Goal: Task Accomplishment & Management: Use online tool/utility

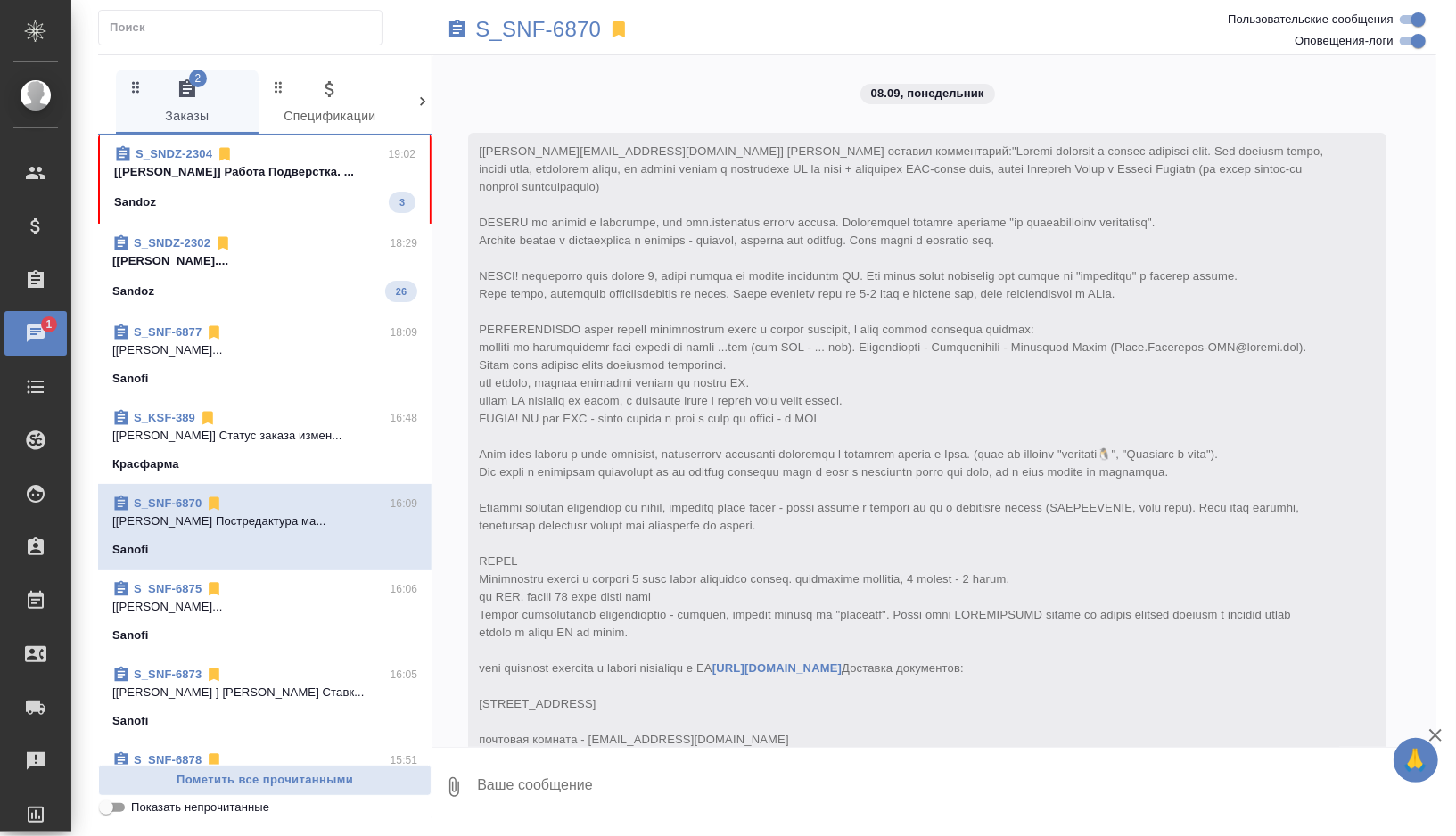
scroll to position [8024, 0]
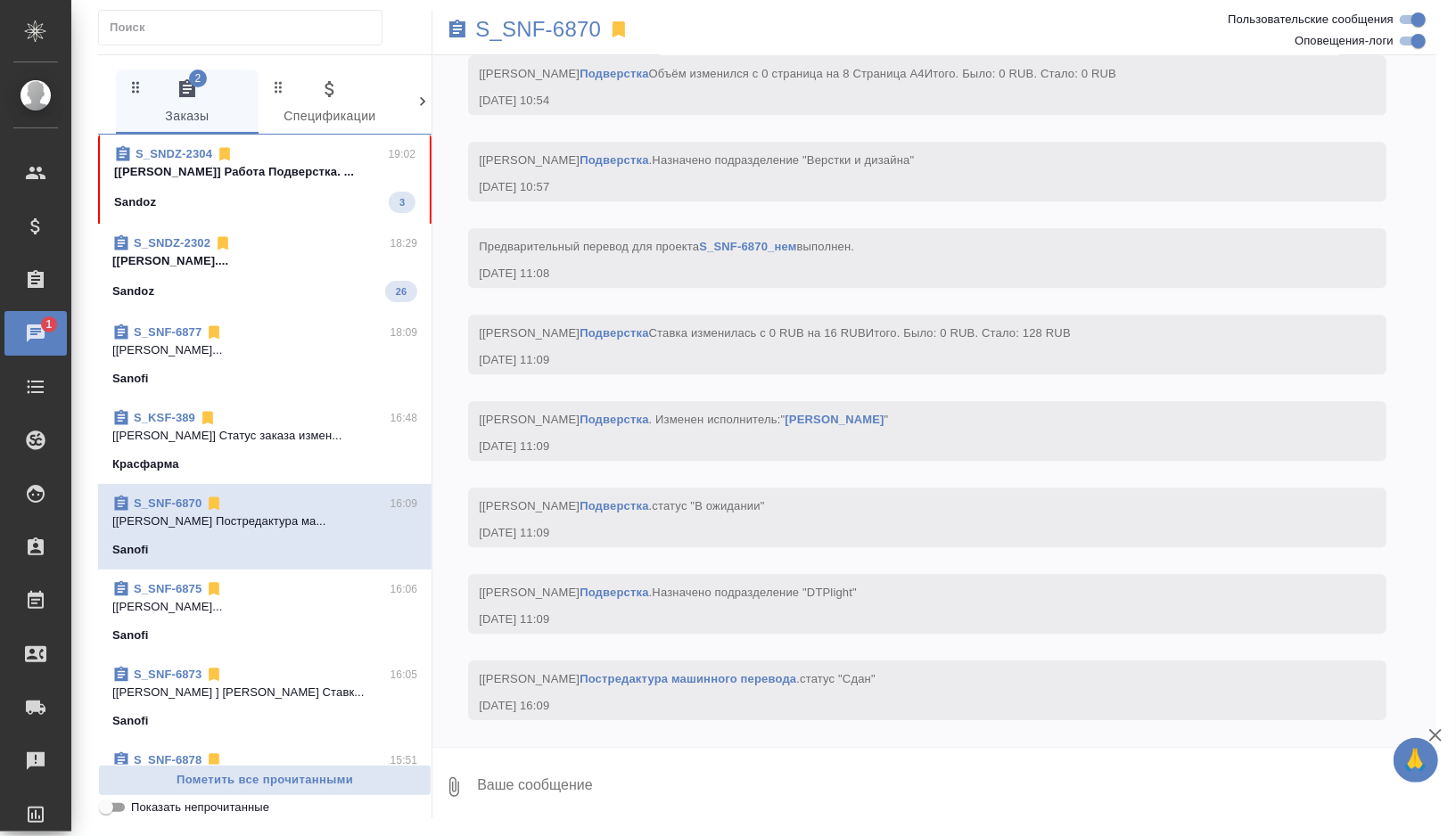
click at [341, 197] on div "Sandoz 3" at bounding box center [264, 202] width 301 height 22
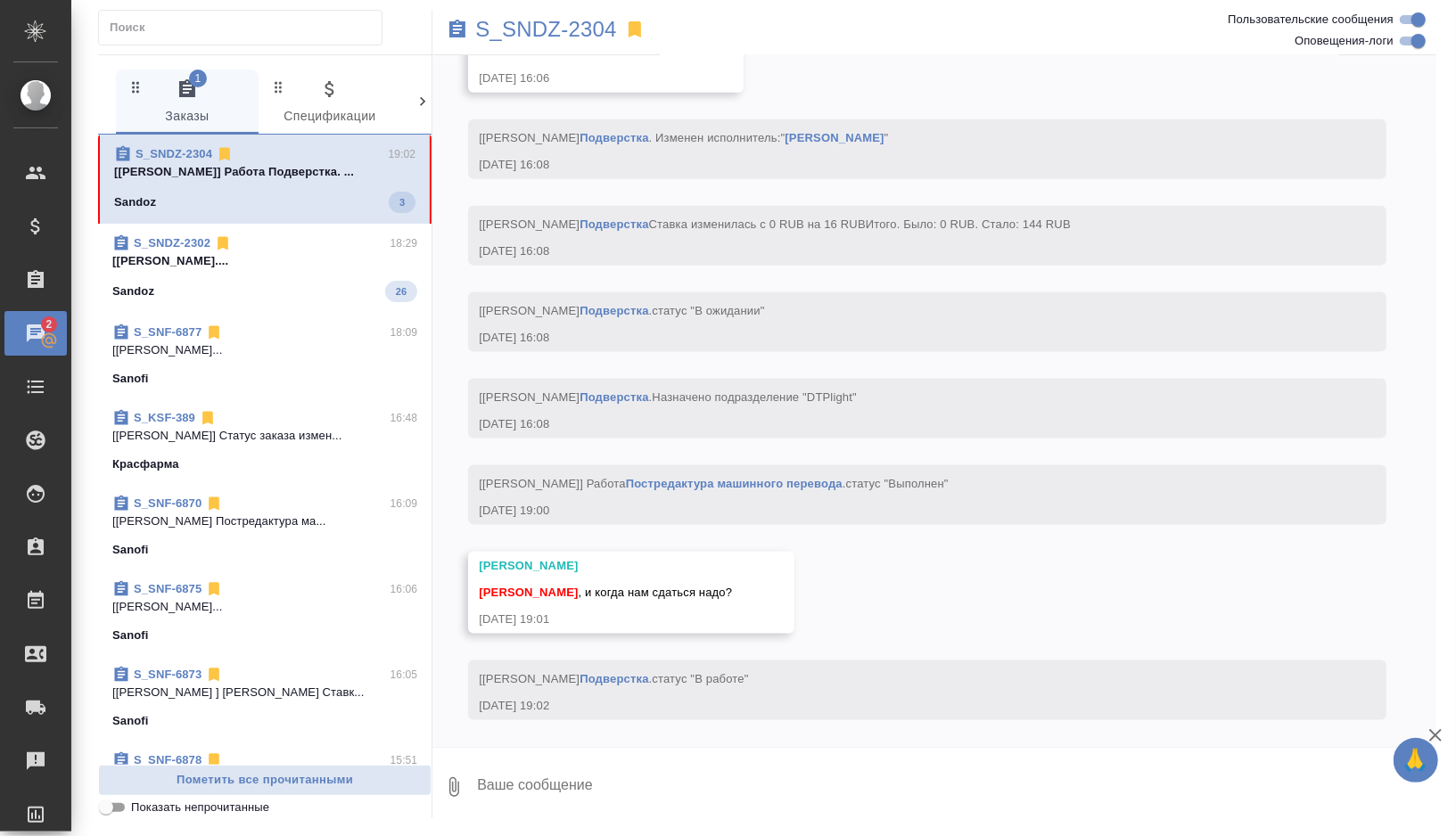
scroll to position [6044, 0]
click at [567, 781] on textarea at bounding box center [955, 786] width 961 height 60
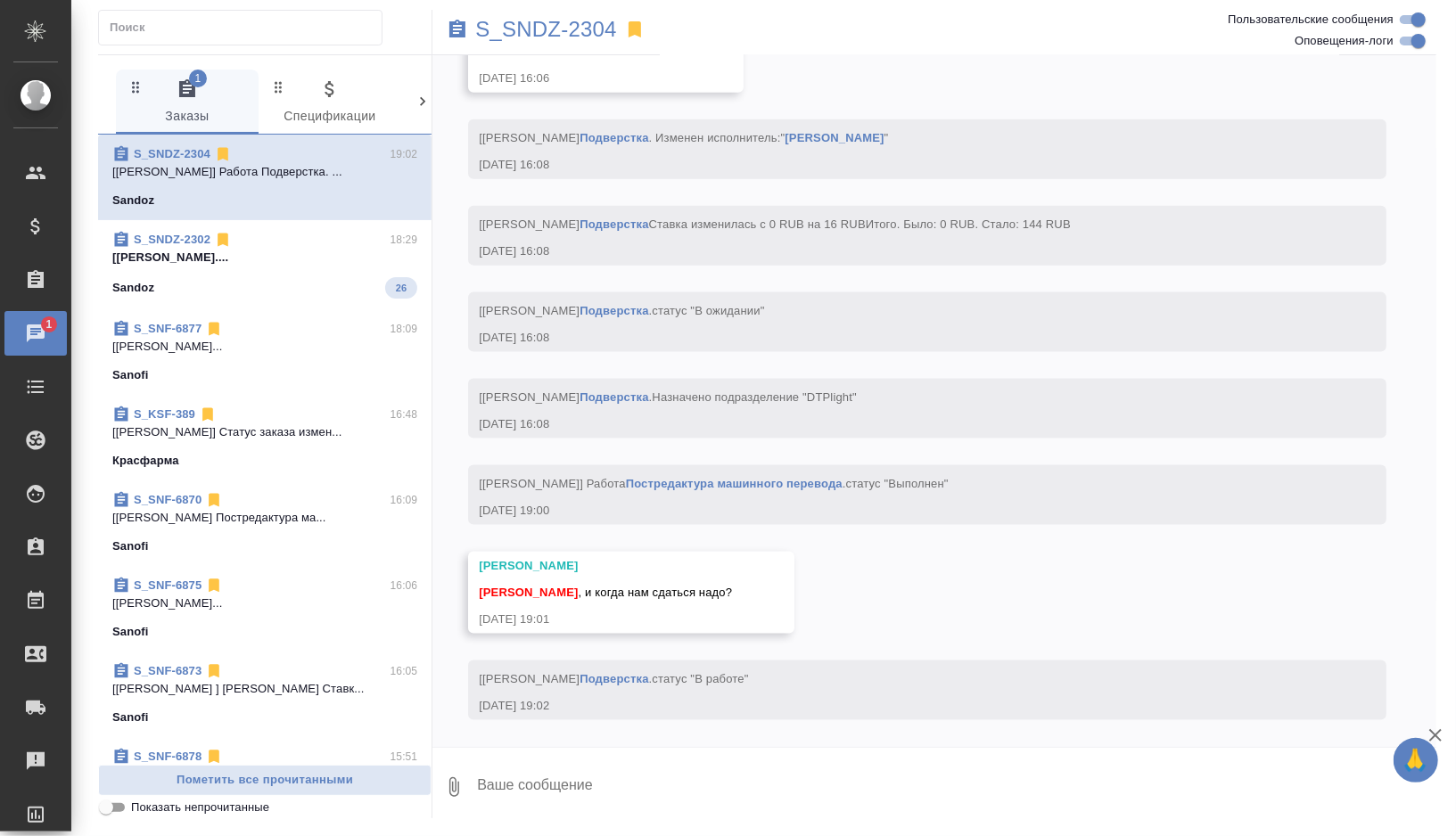
type textarea """
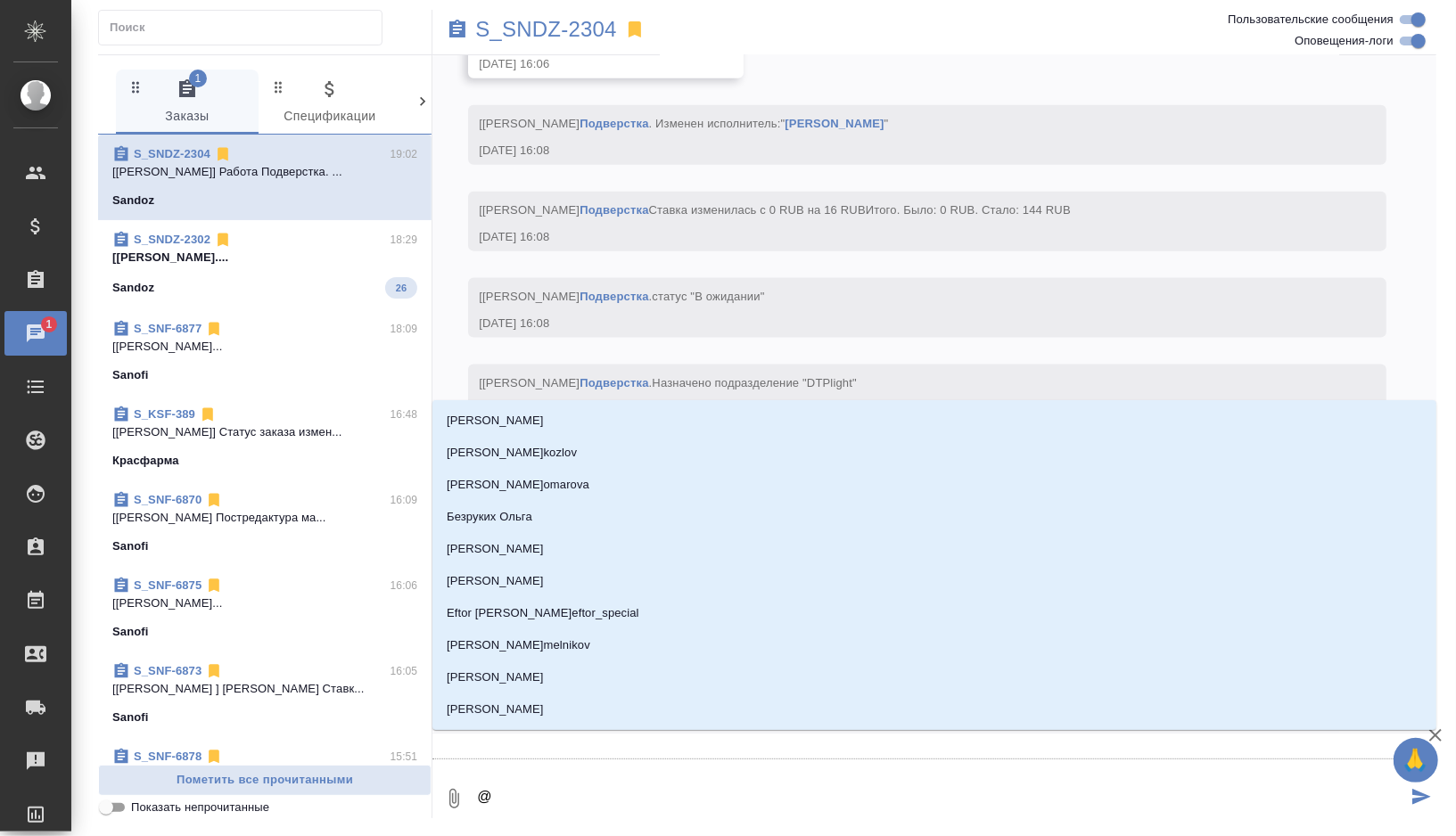
type textarea "@е"
type input "е"
type textarea "@[GEOGRAPHIC_DATA]"
type input "ес"
type textarea "@есл"
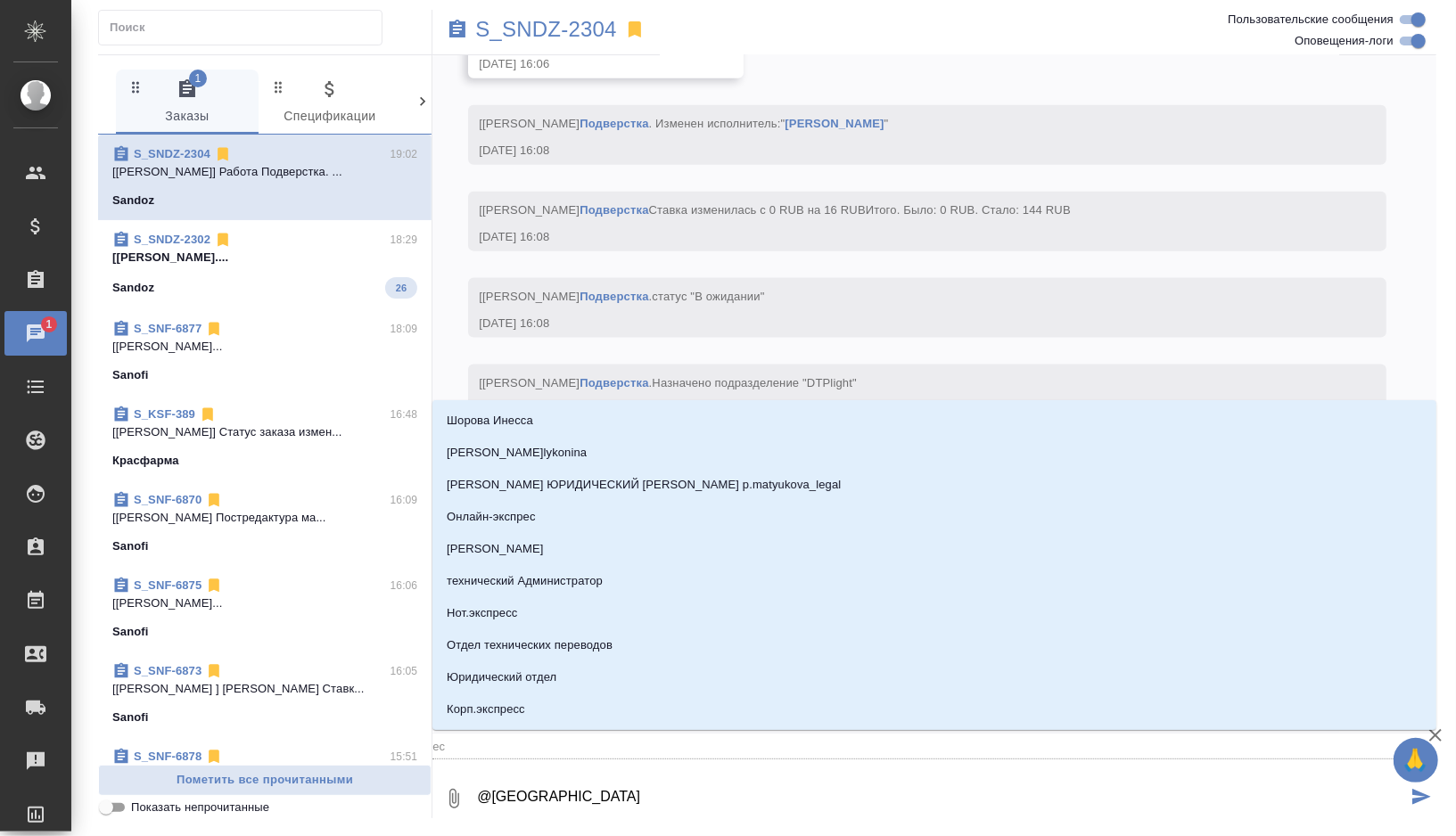
type input "есл"
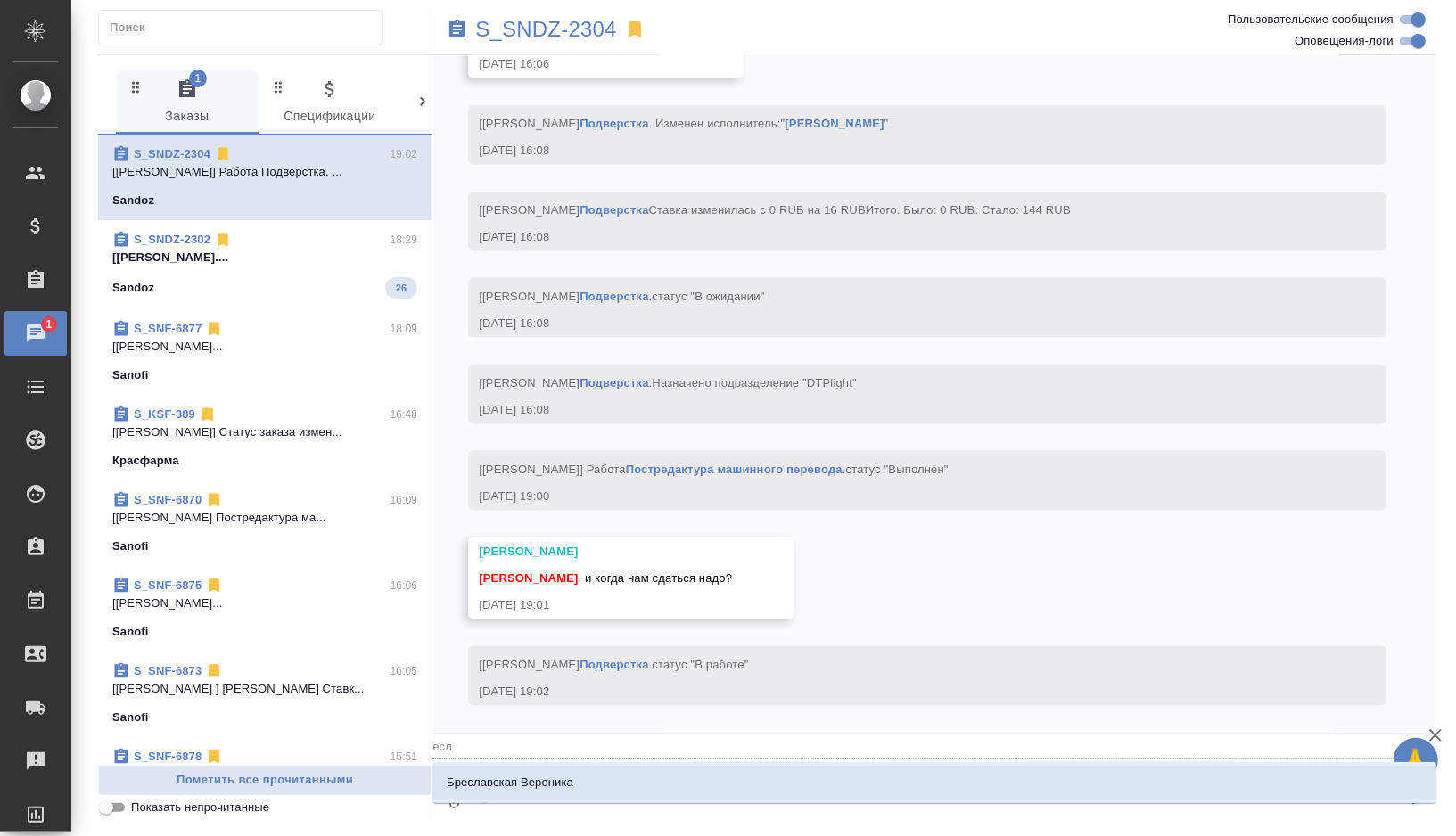
type textarea "@[GEOGRAPHIC_DATA]"
type input "ес"
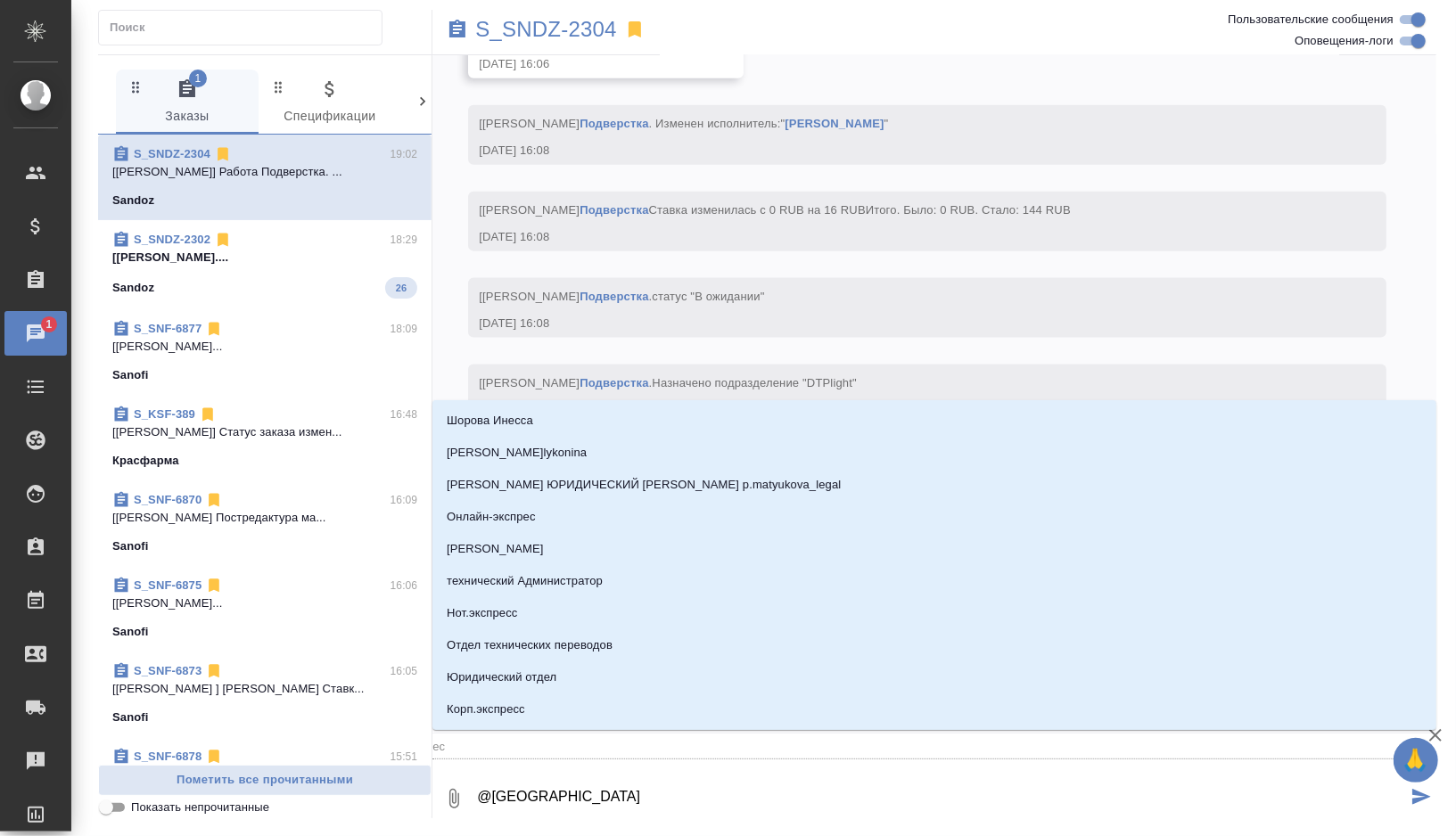
type textarea "@е"
type input "е"
type textarea "@"
type textarea "@о"
type input "о"
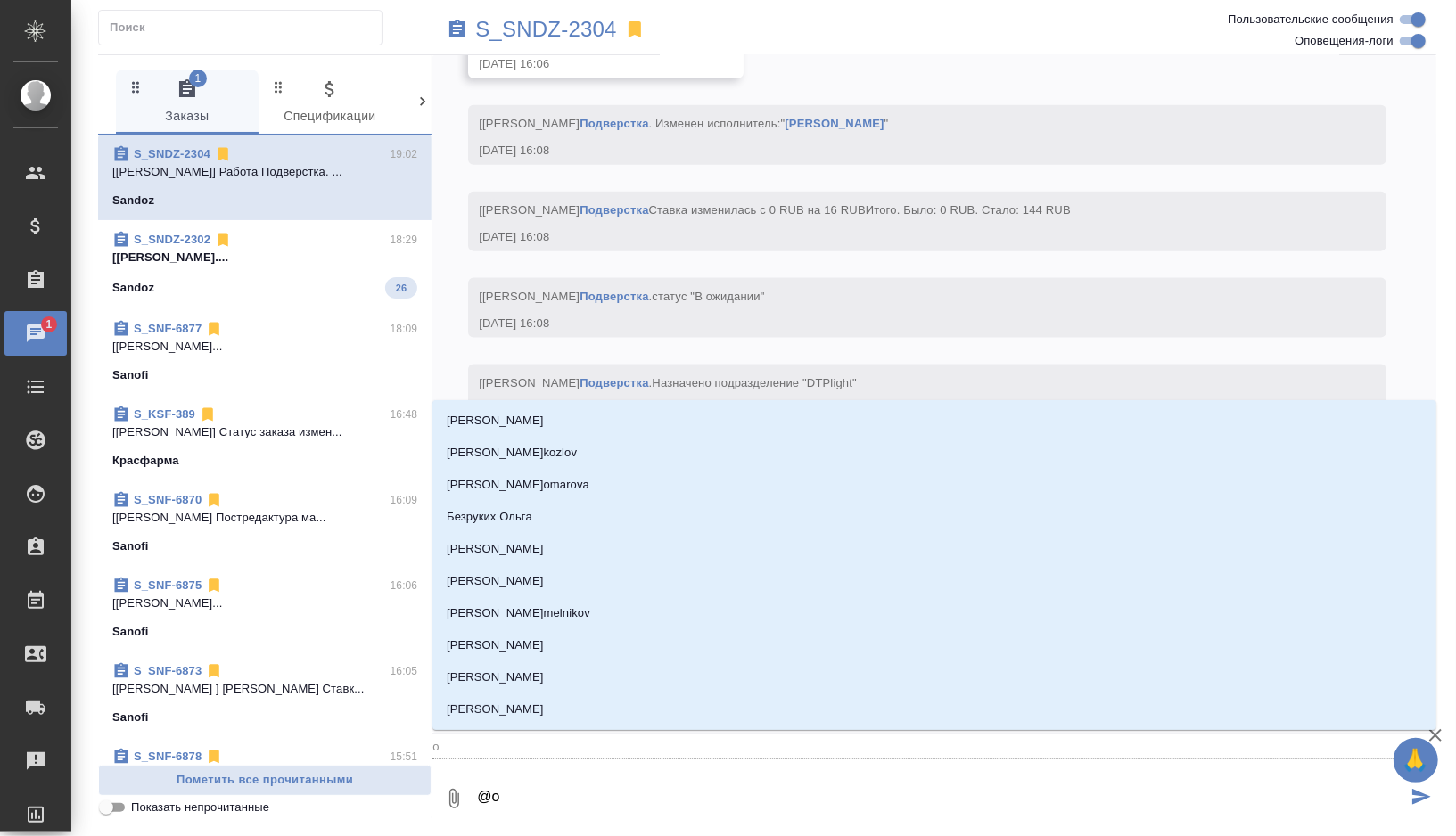
type textarea "@ок"
type input "ок"
type textarea "@окс"
type input "окс"
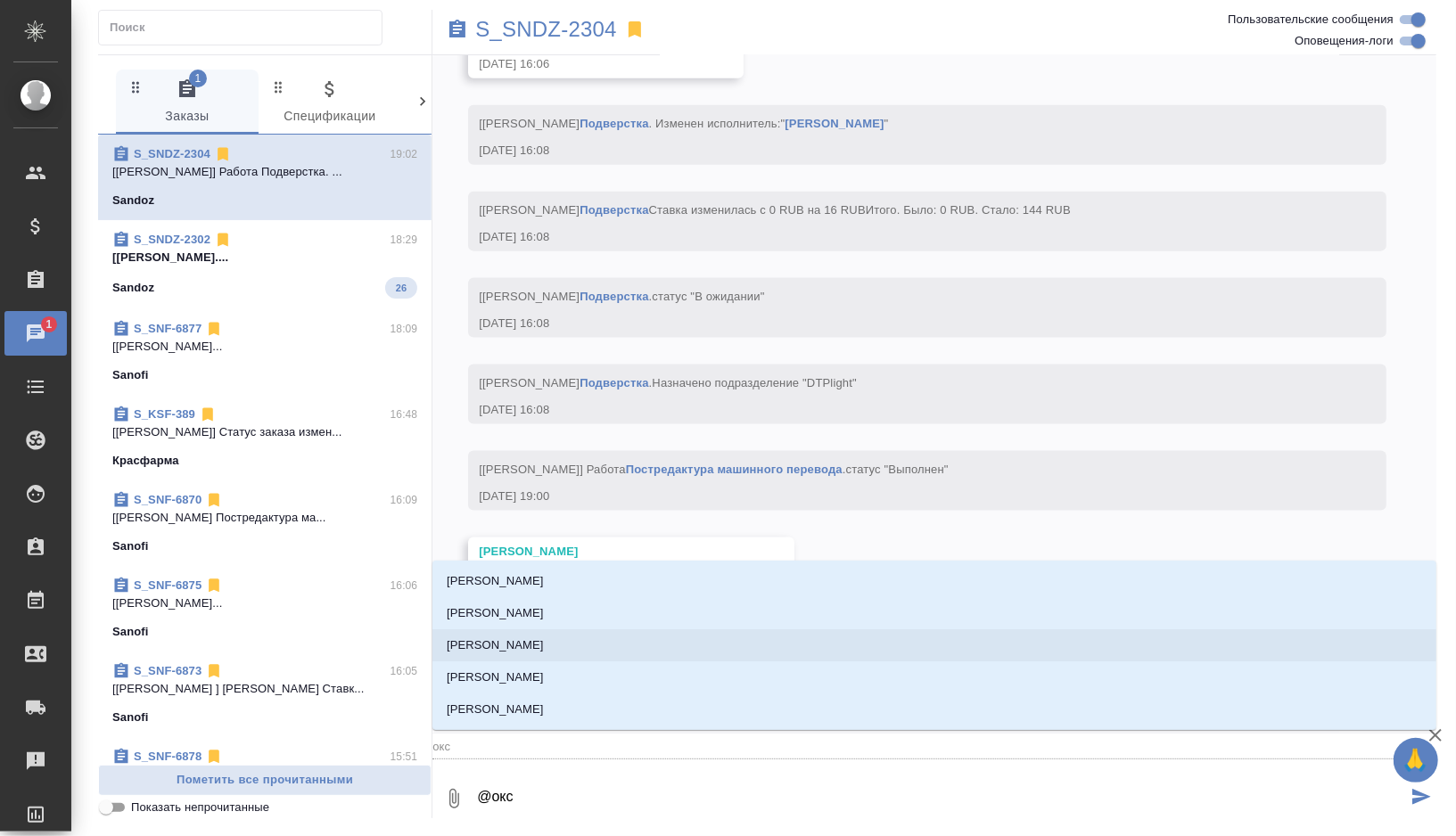
click at [524, 652] on p "[PERSON_NAME]" at bounding box center [495, 646] width 97 height 18
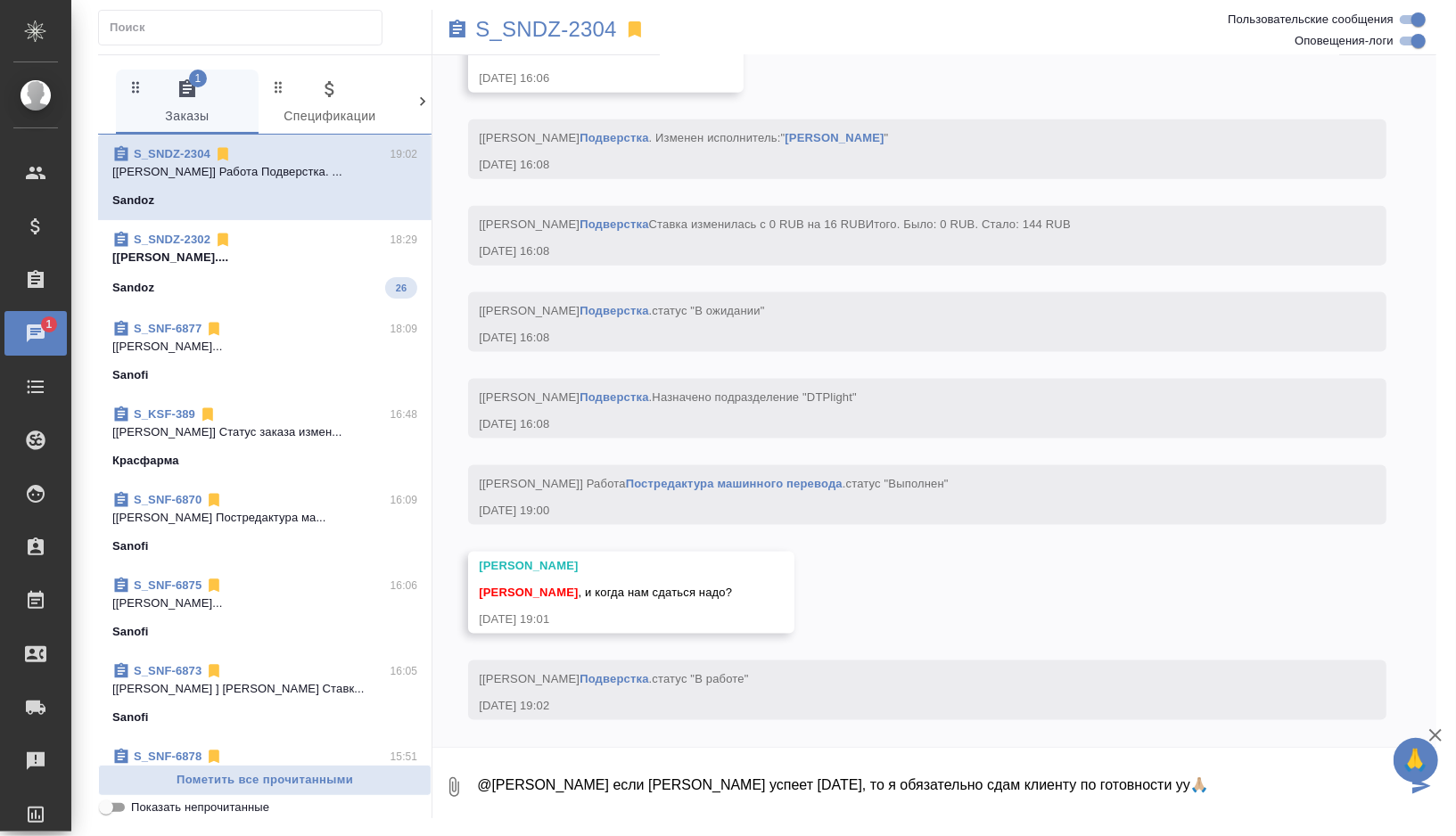
click at [1144, 790] on textarea "@[PERSON_NAME] если [PERSON_NAME] успеет [DATE], то я обязательно сдам клиенту …" at bounding box center [941, 786] width 932 height 60
type textarea "@[PERSON_NAME] если [PERSON_NAME] успеет [DATE], то я обязательно сдам клиенту …"
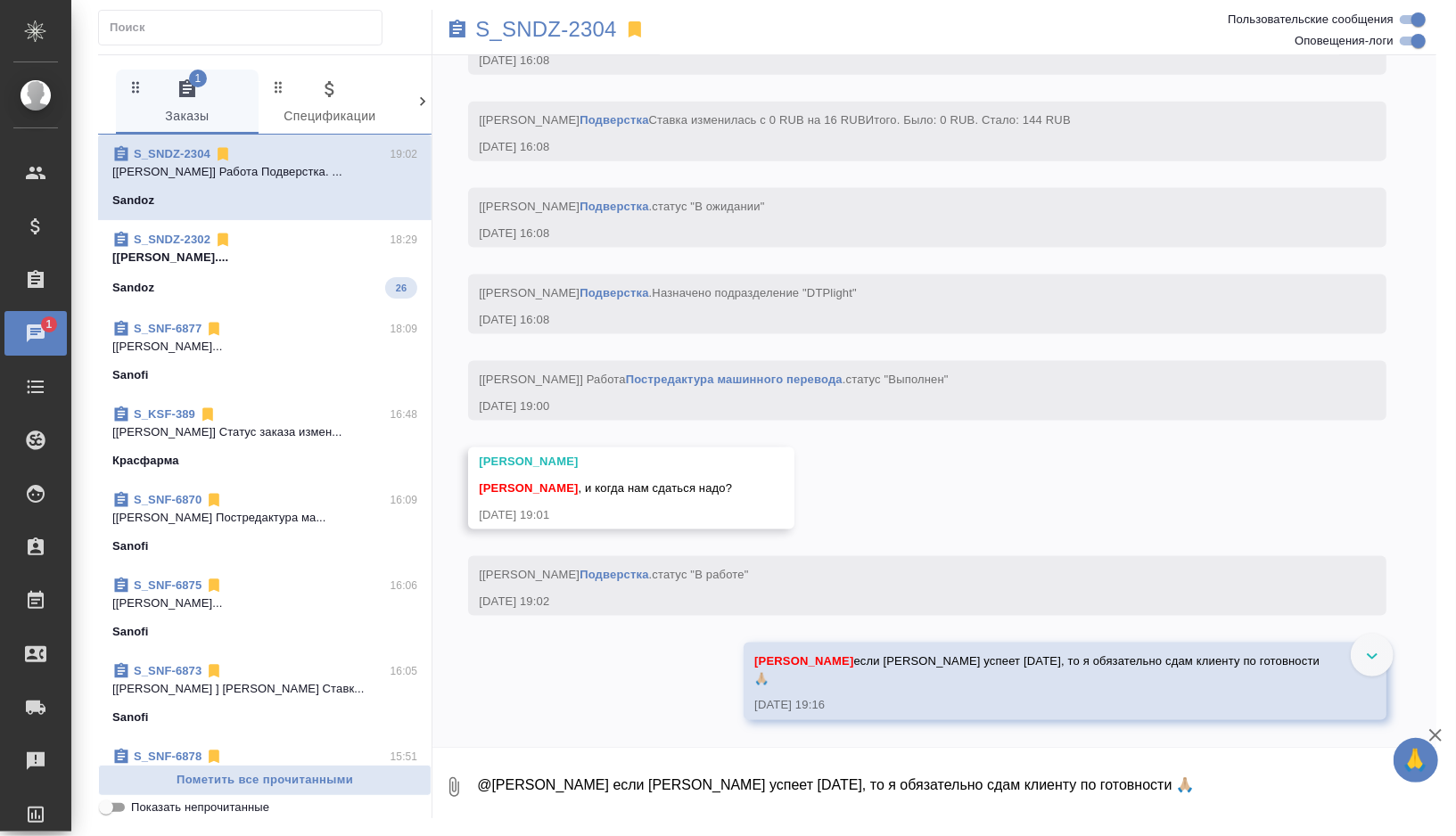
scroll to position [6131, 0]
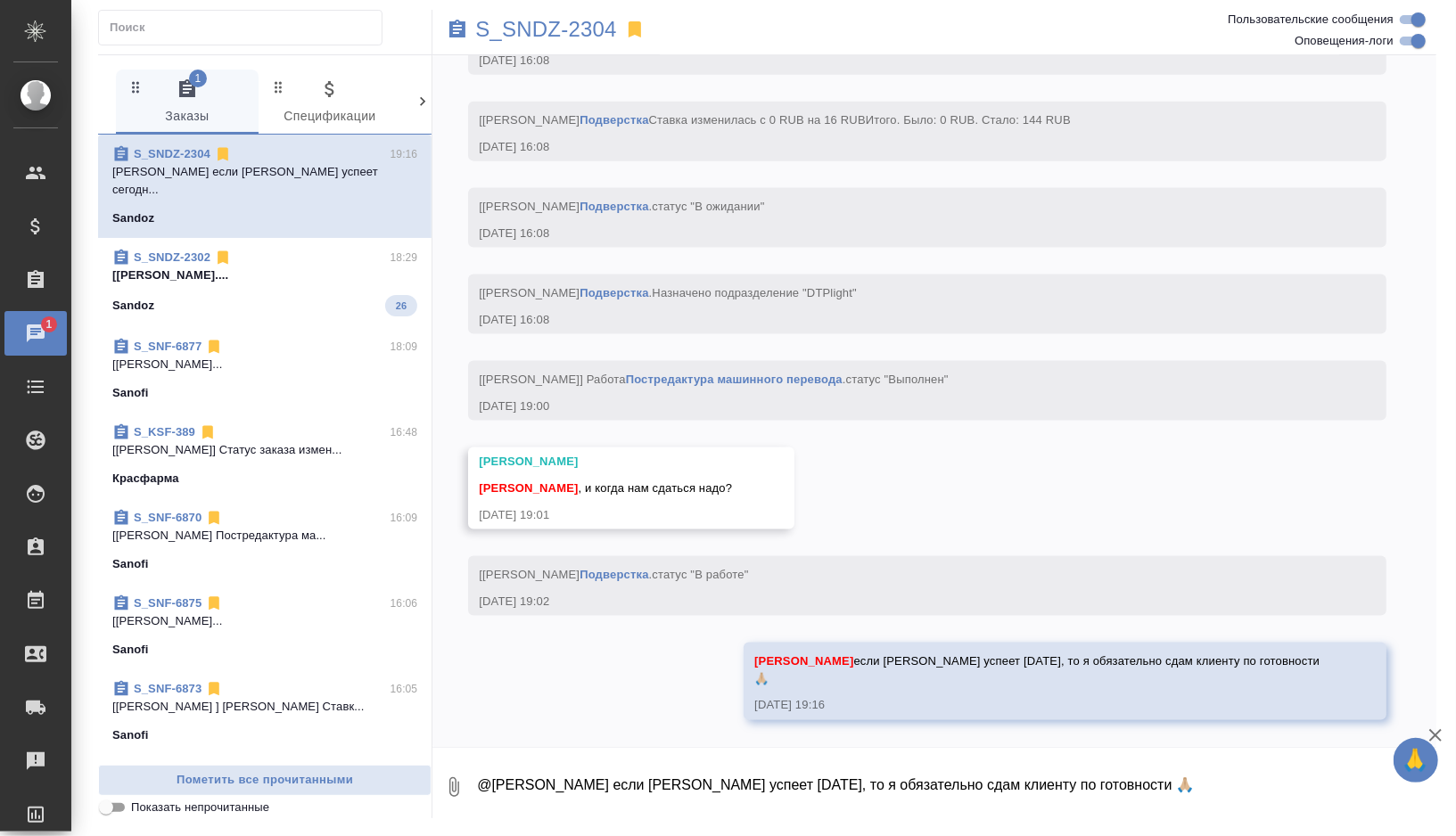
click at [340, 297] on div "Sandoz 26" at bounding box center [265, 306] width 305 height 22
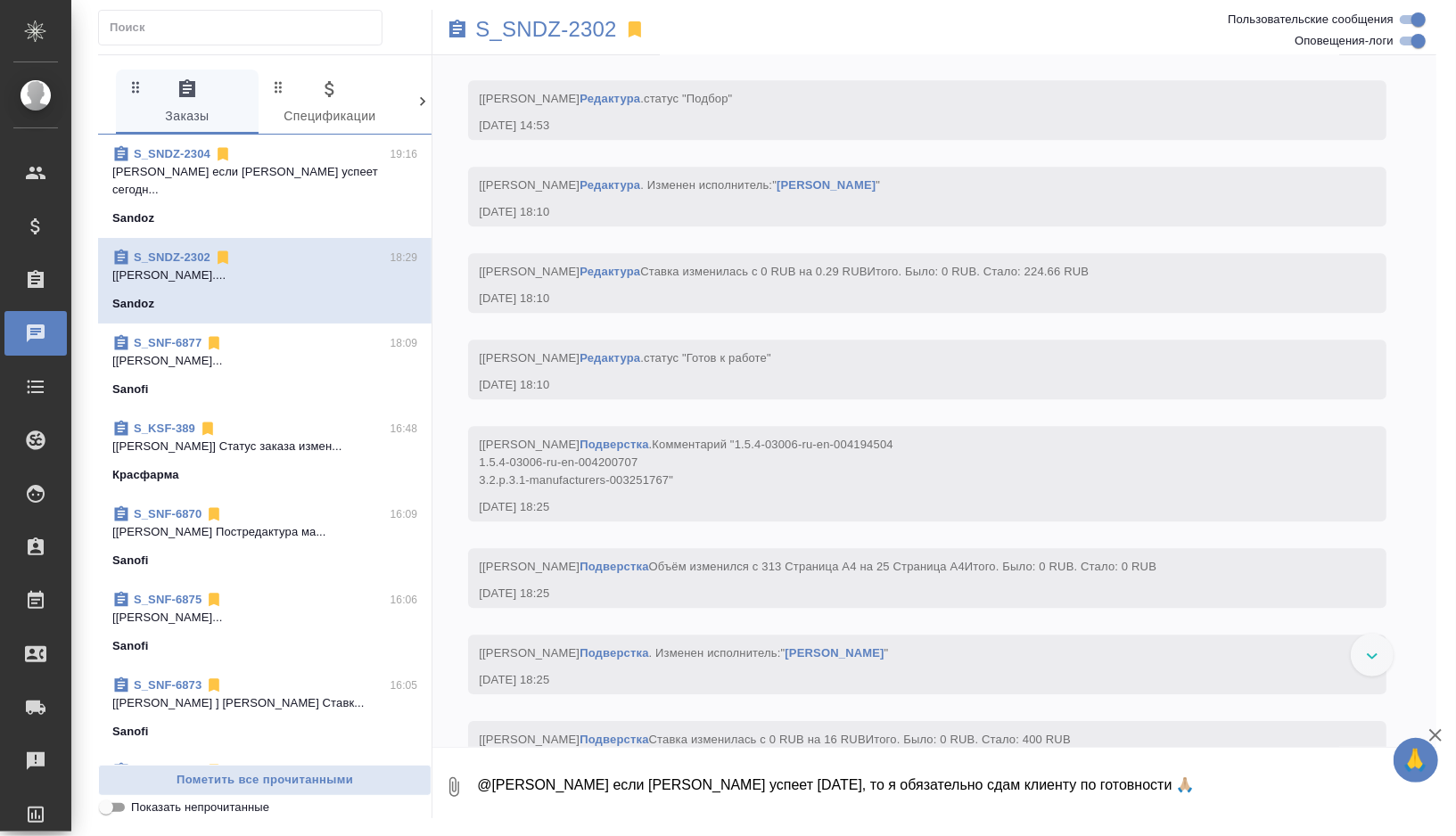
scroll to position [20666, 0]
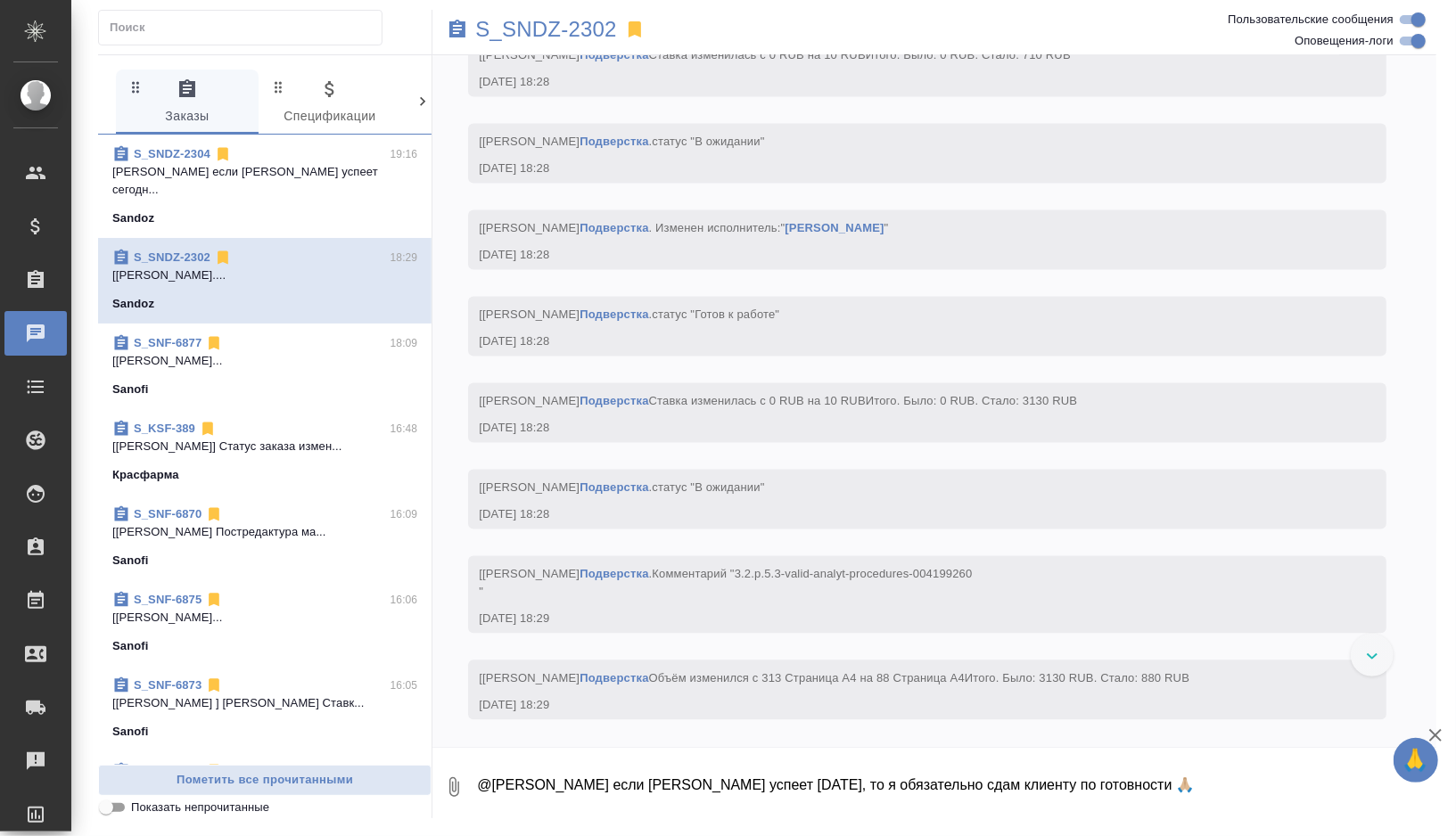
click at [303, 188] on span "S_SNDZ-2304 19:16 [PERSON_NAME] если [PERSON_NAME] успеет сегодн... [GEOGRAPHIC…" at bounding box center [265, 186] width 305 height 82
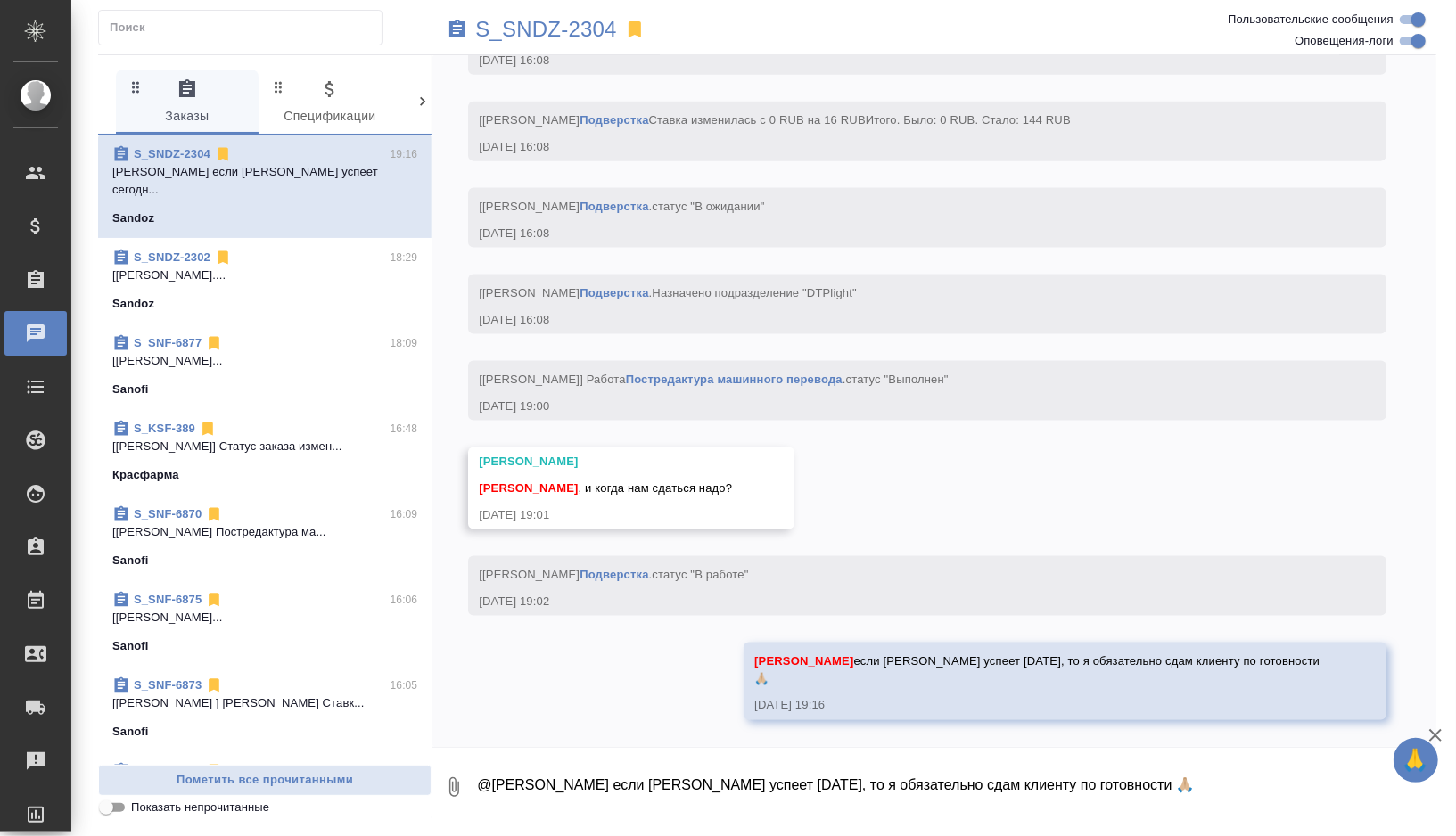
scroll to position [6050, 0]
click at [585, 36] on p "S_SNDZ-2304" at bounding box center [546, 30] width 142 height 18
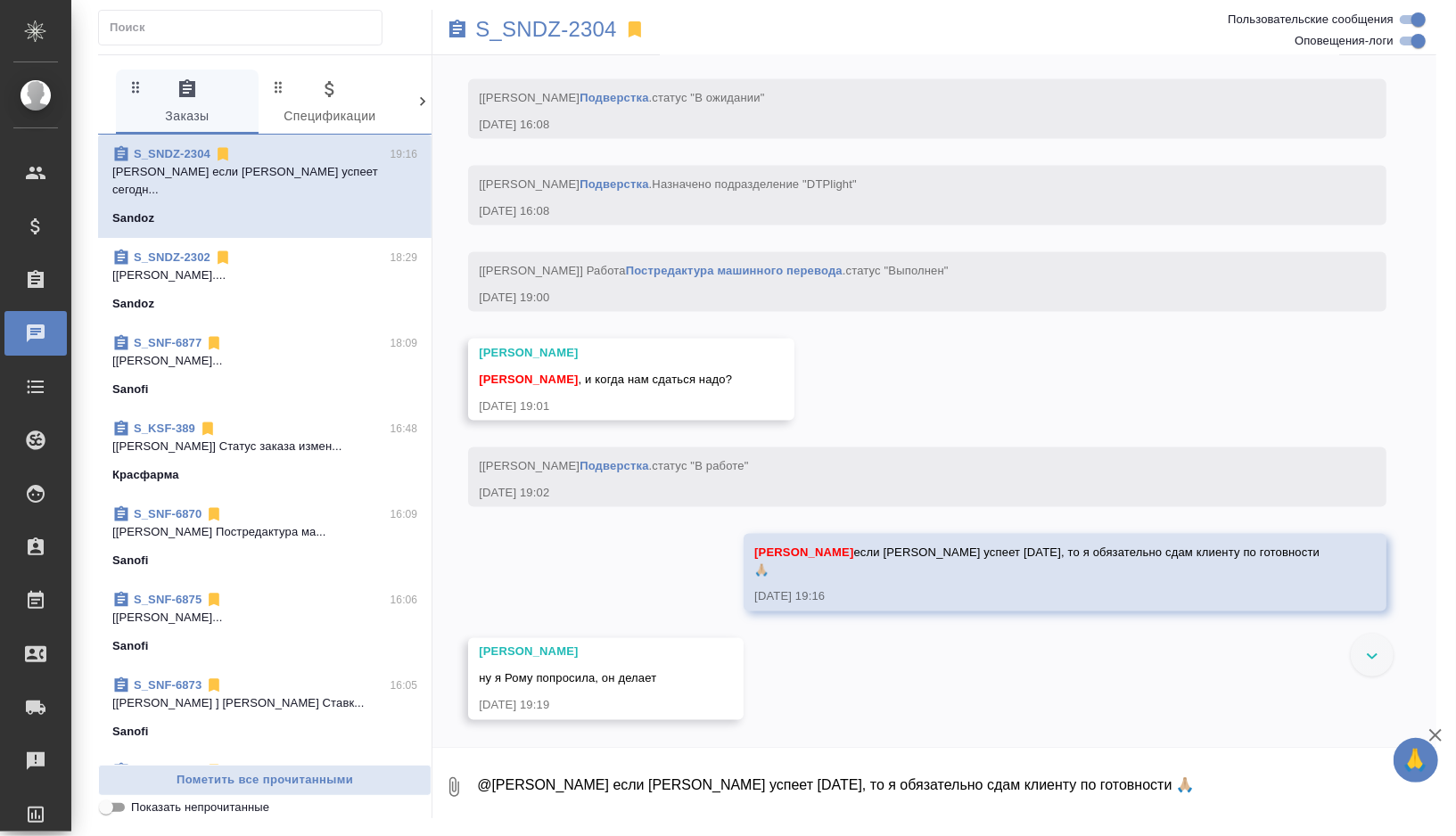
scroll to position [6240, 0]
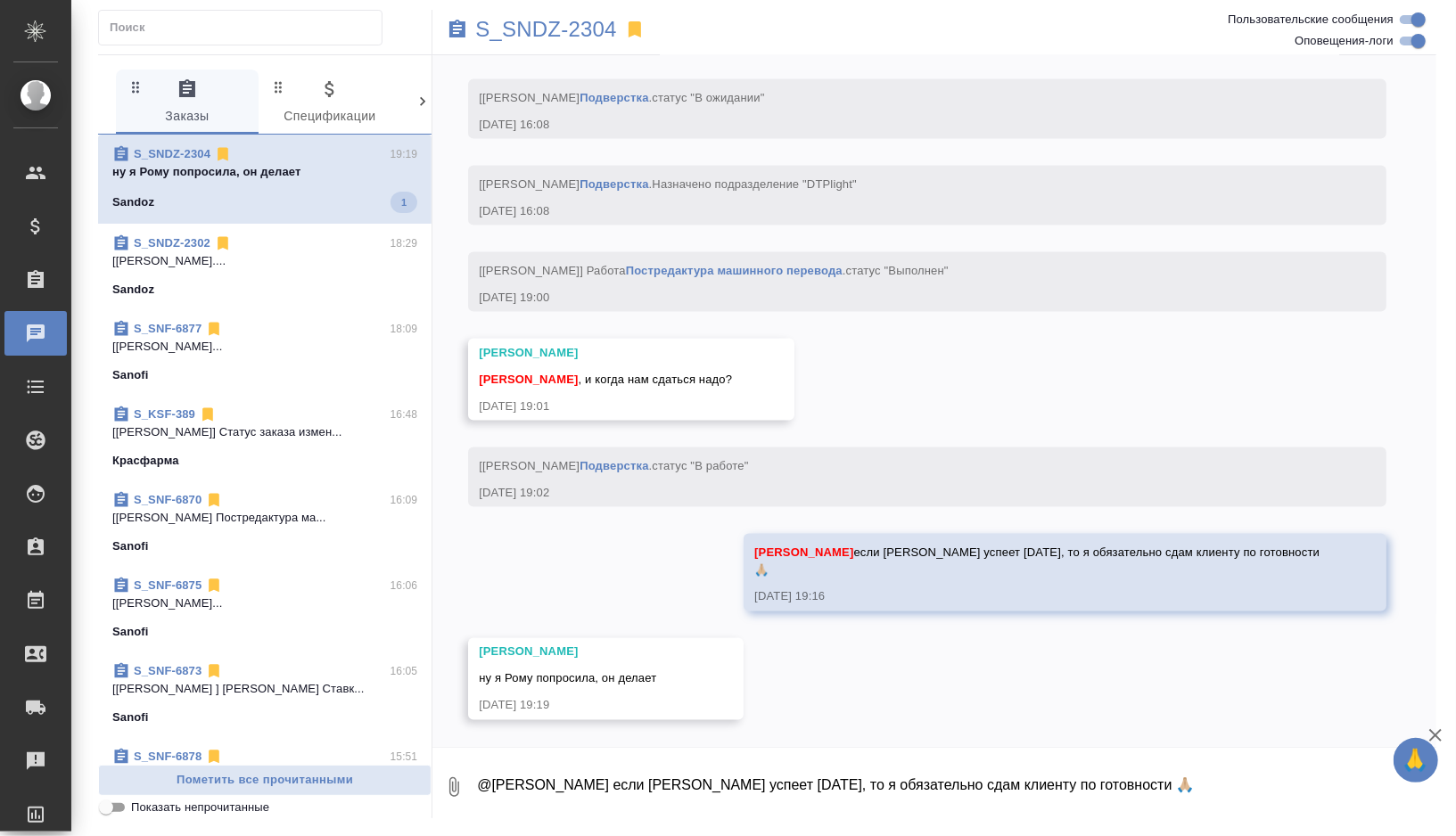
click at [525, 794] on textarea "@[PERSON_NAME] если [PERSON_NAME] успеет [DATE], то я обязательно сдам клиенту …" at bounding box center [955, 786] width 961 height 60
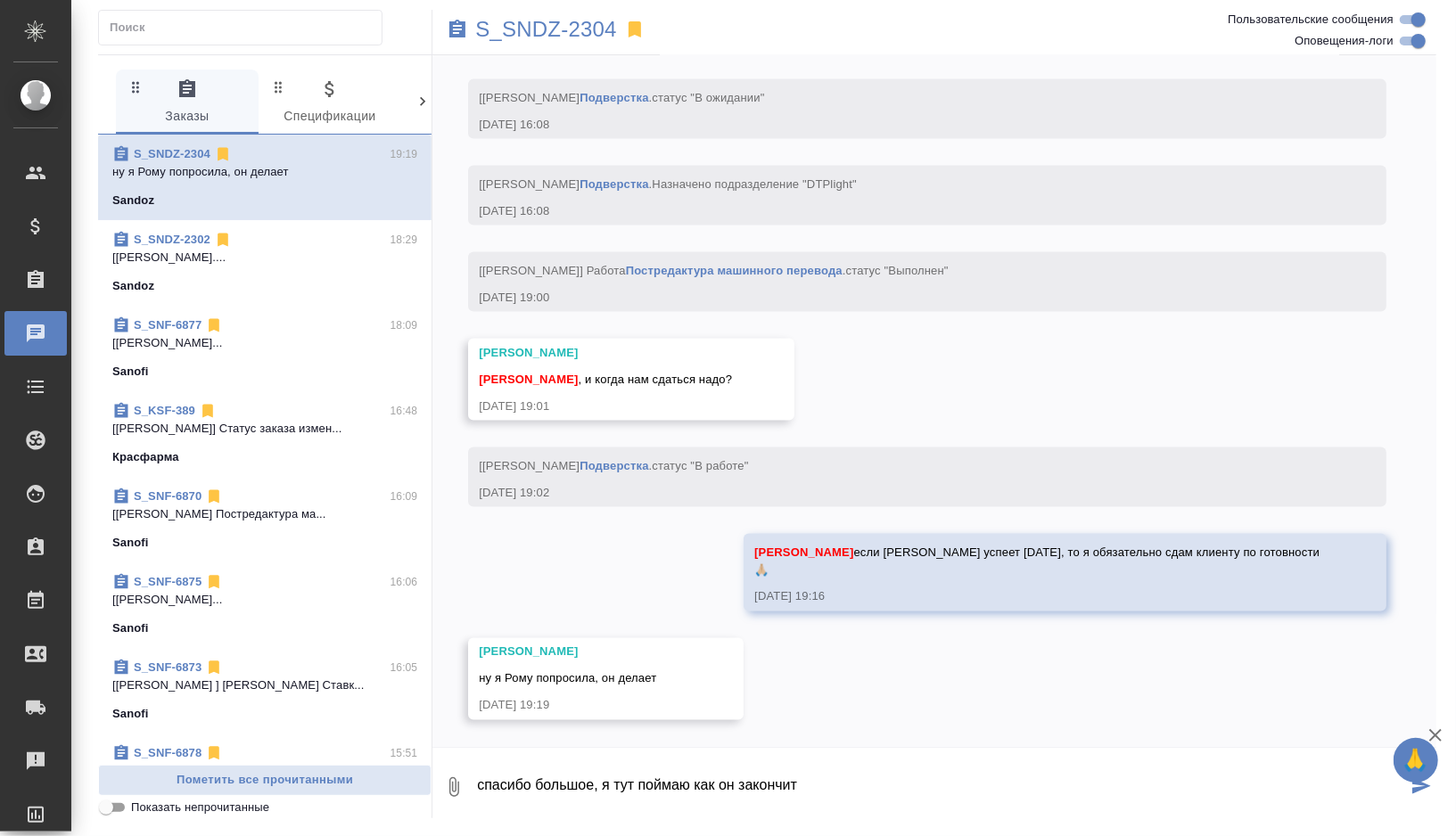
type textarea "спасибо большое, я тут поймаю как он закончит"
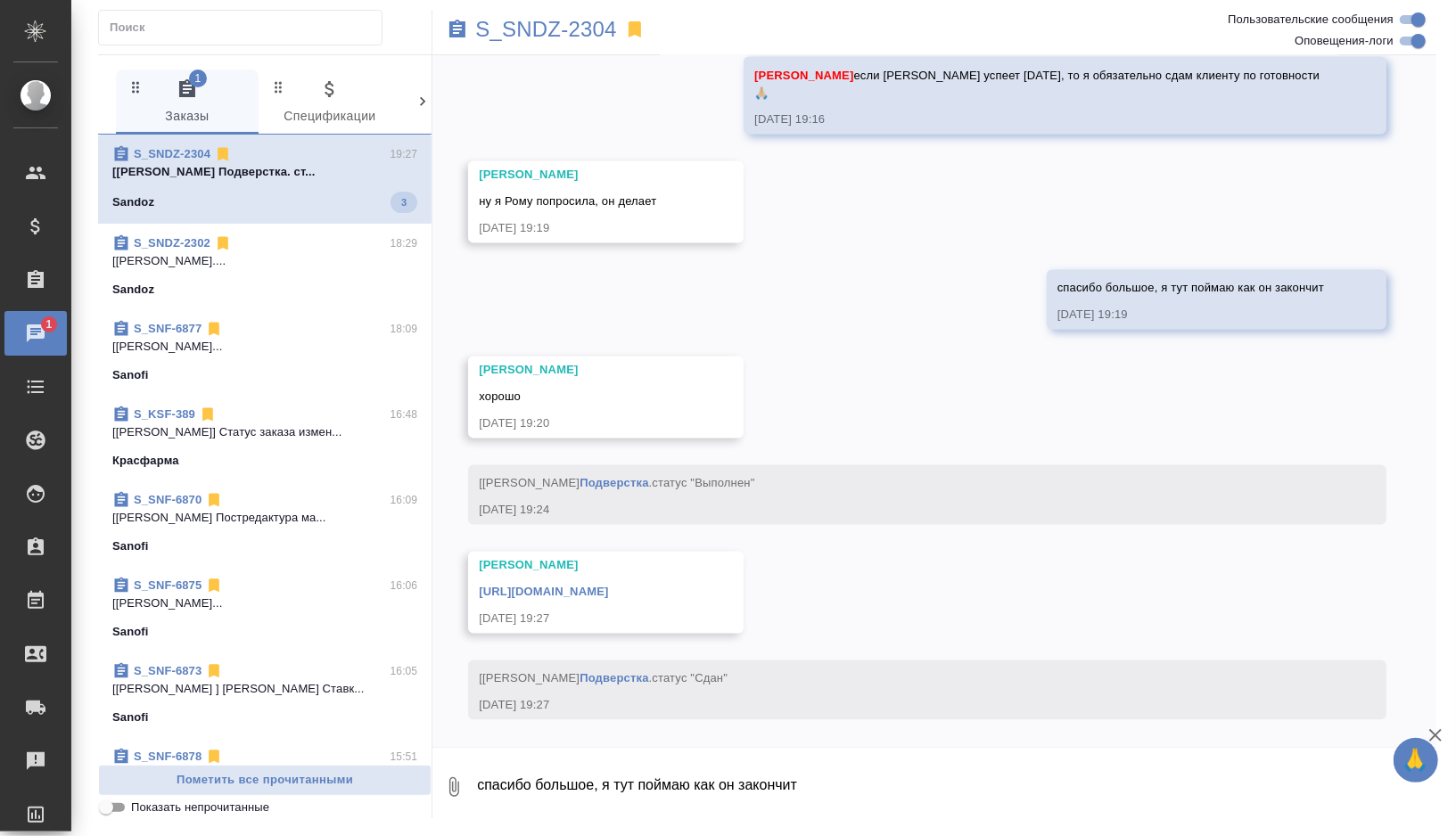
scroll to position [6716, 0]
click at [585, 780] on textarea "спасибо большое, я тут поймаю как он закончит" at bounding box center [955, 786] width 961 height 60
click at [580, 792] on textarea "спасибо большое, я тут поймаю как он закончит" at bounding box center [955, 786] width 961 height 60
click at [608, 593] on link "[URL][DOMAIN_NAME]" at bounding box center [543, 592] width 129 height 14
click at [546, 789] on textarea "спасибо большое, я тут поймаю как он закончит" at bounding box center [955, 786] width 961 height 60
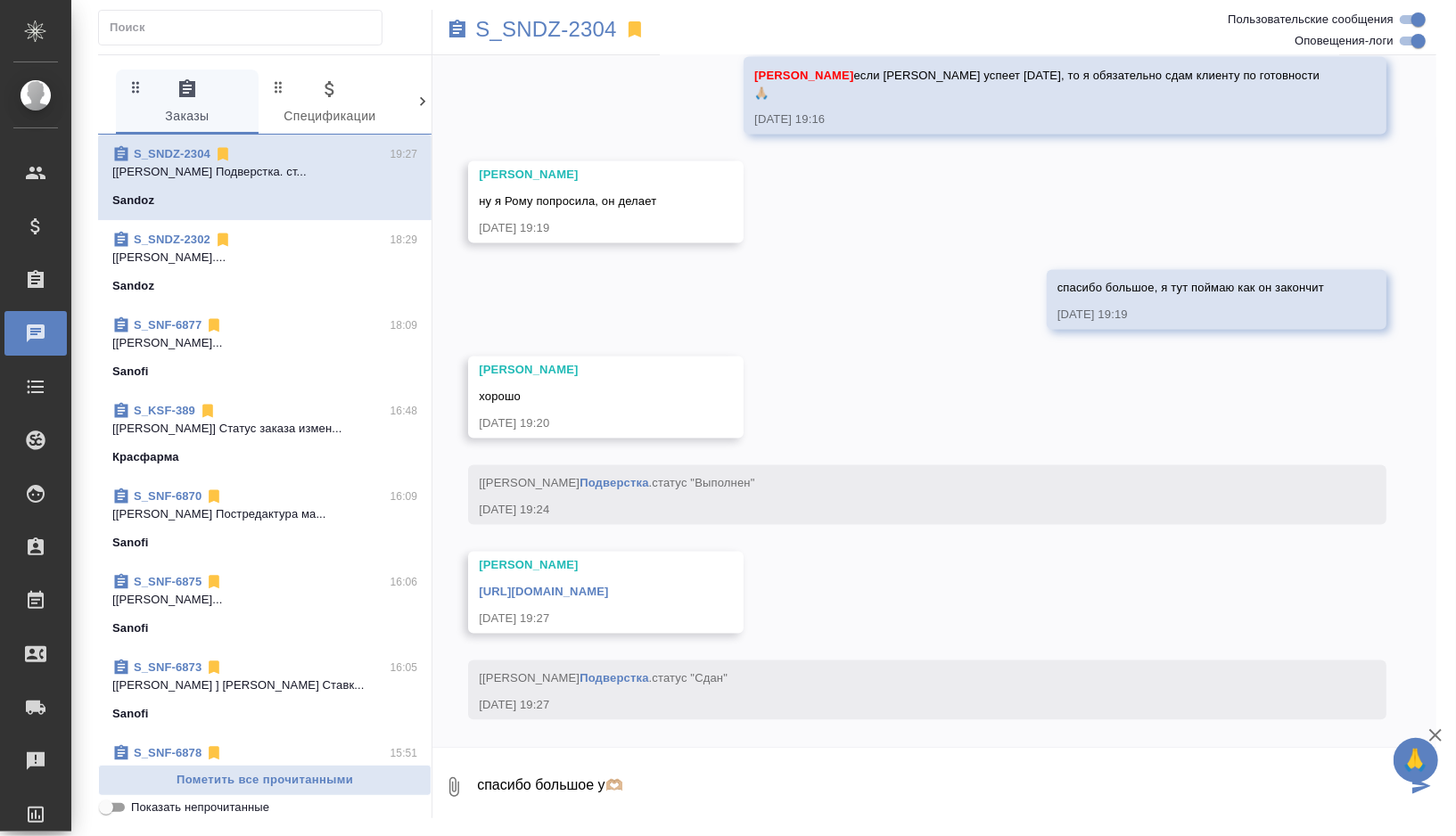
click at [606, 789] on textarea "спасибо большое у🫶🏼" at bounding box center [941, 786] width 932 height 60
click at [726, 776] on textarea "спасибо большое 🫶🏼" at bounding box center [941, 786] width 932 height 60
type textarea "спасибо большое 🫶🏼 сдала клиенту в почте"
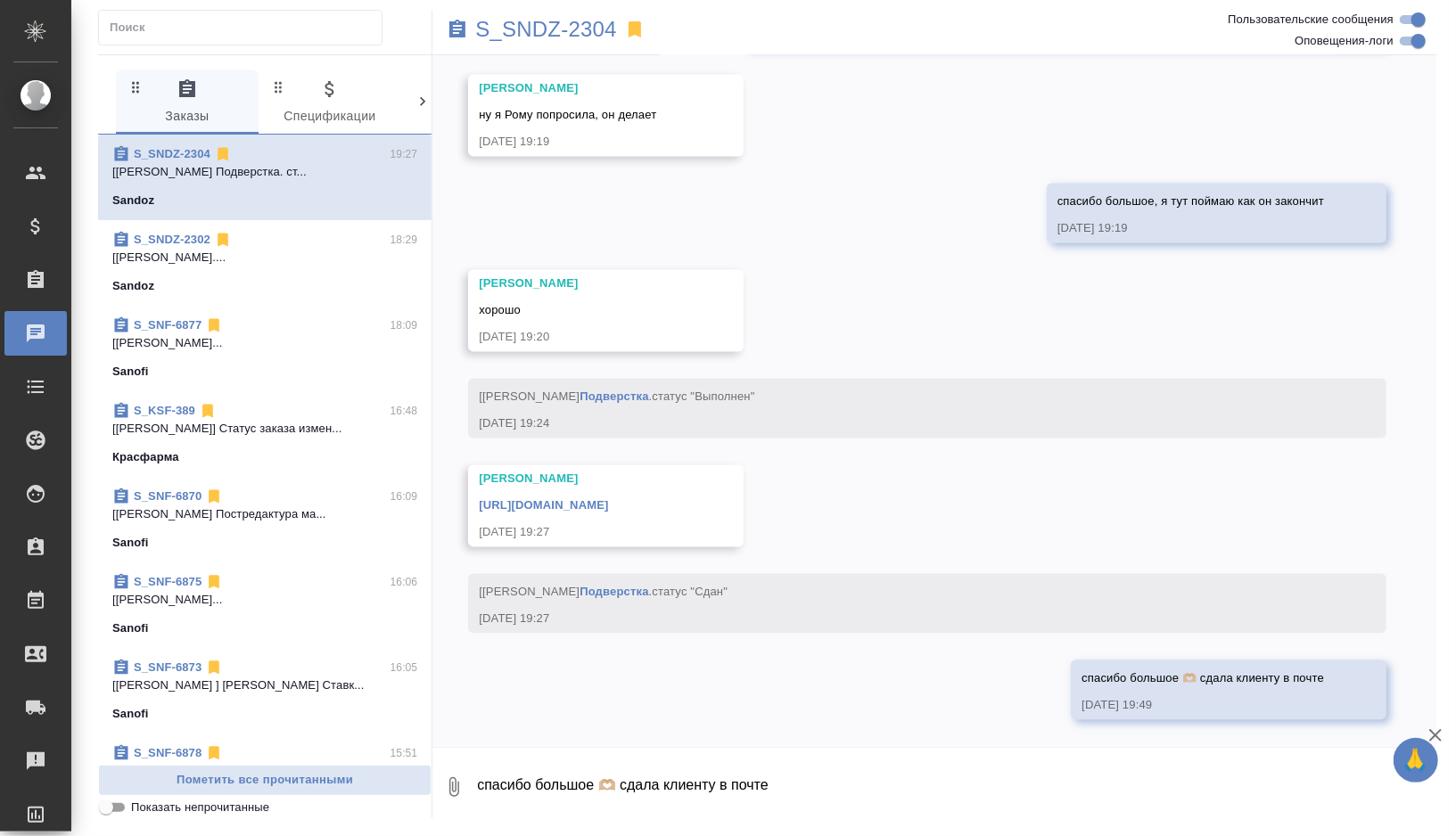
scroll to position [6803, 0]
click at [547, 32] on p "S_SNDZ-2304" at bounding box center [546, 30] width 142 height 18
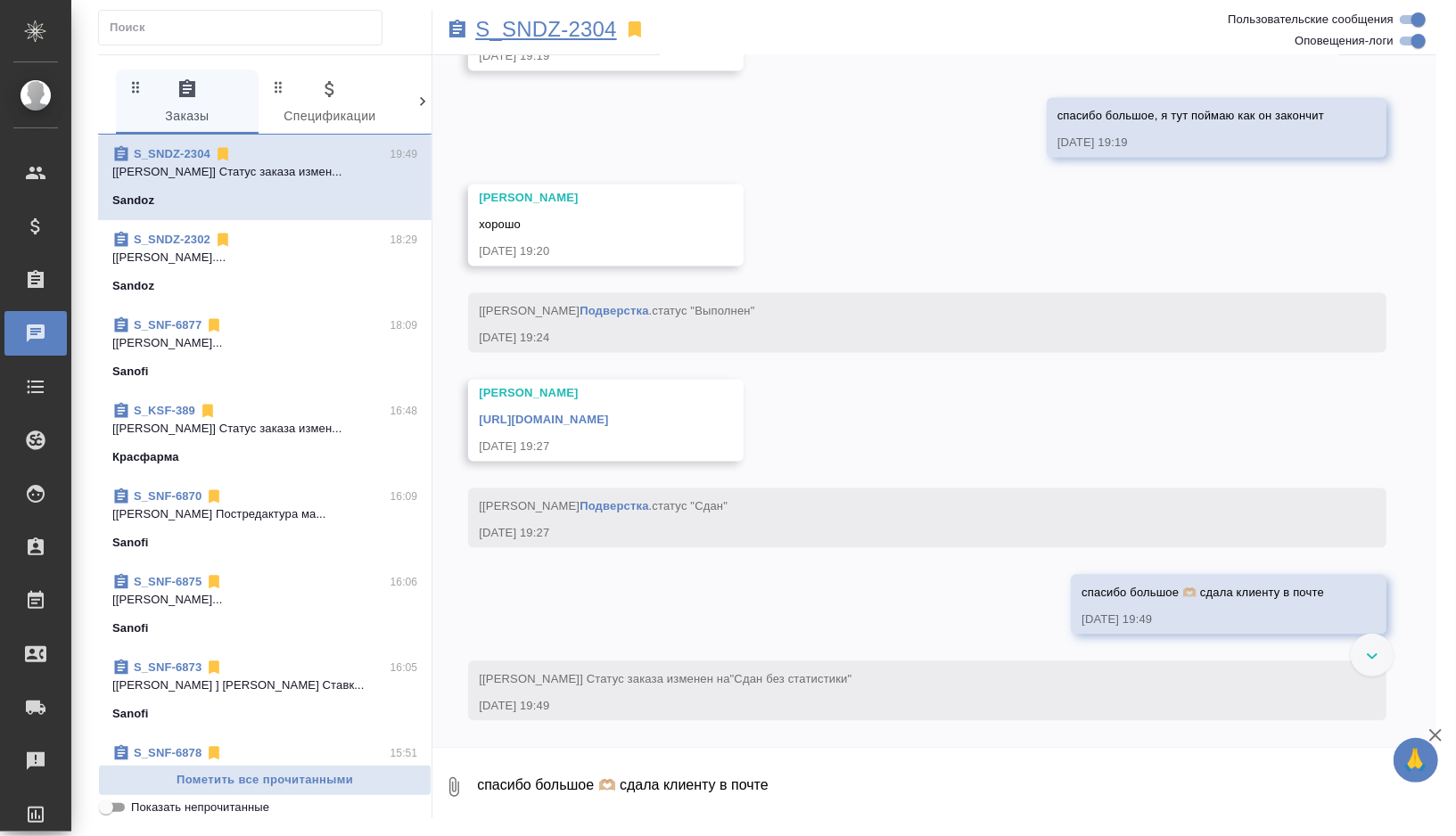
scroll to position [6889, 0]
click at [264, 280] on div "Sandoz" at bounding box center [265, 286] width 305 height 18
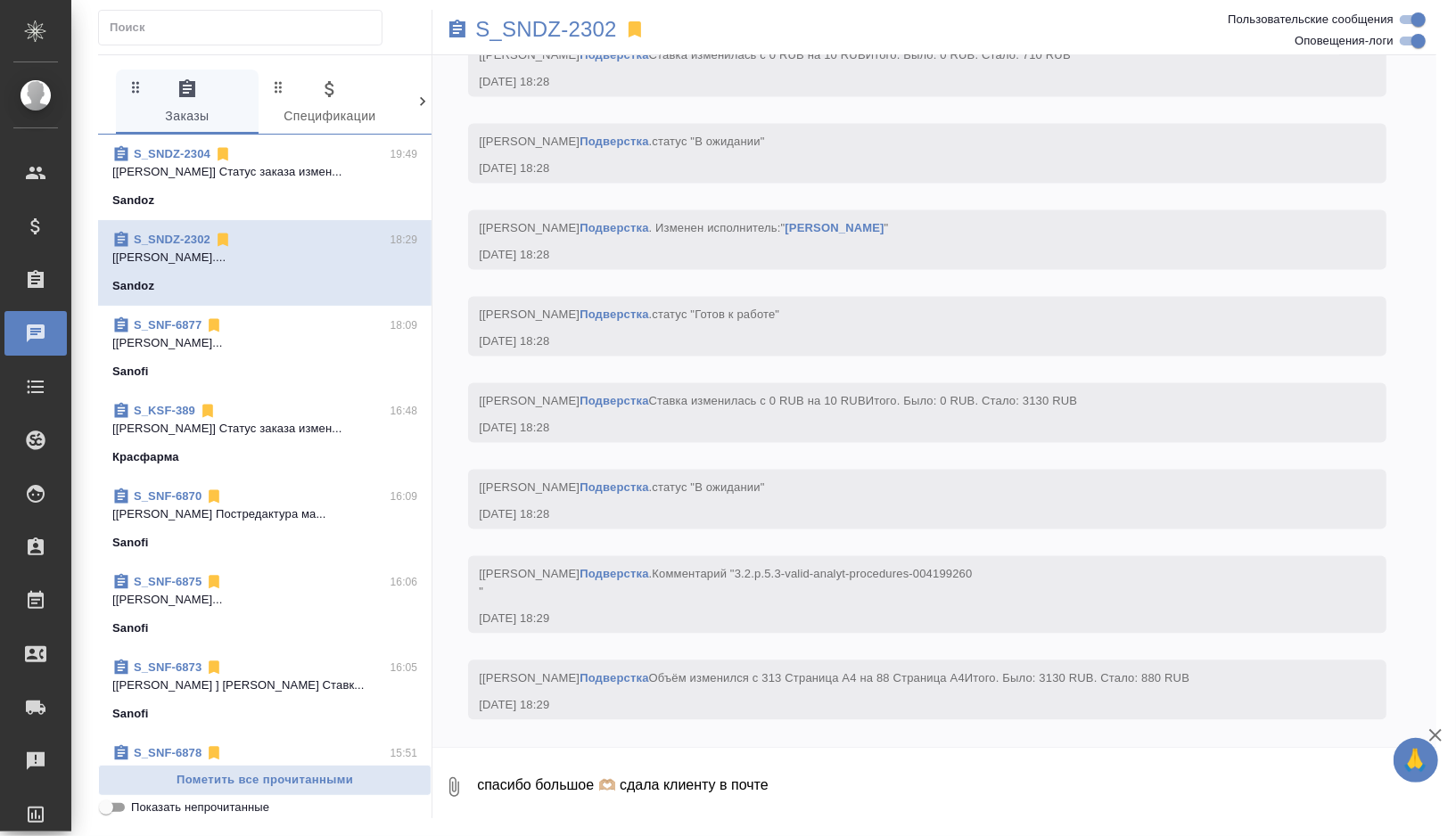
scroll to position [20743, 0]
click at [547, 32] on p "S_SNDZ-2302" at bounding box center [546, 30] width 142 height 18
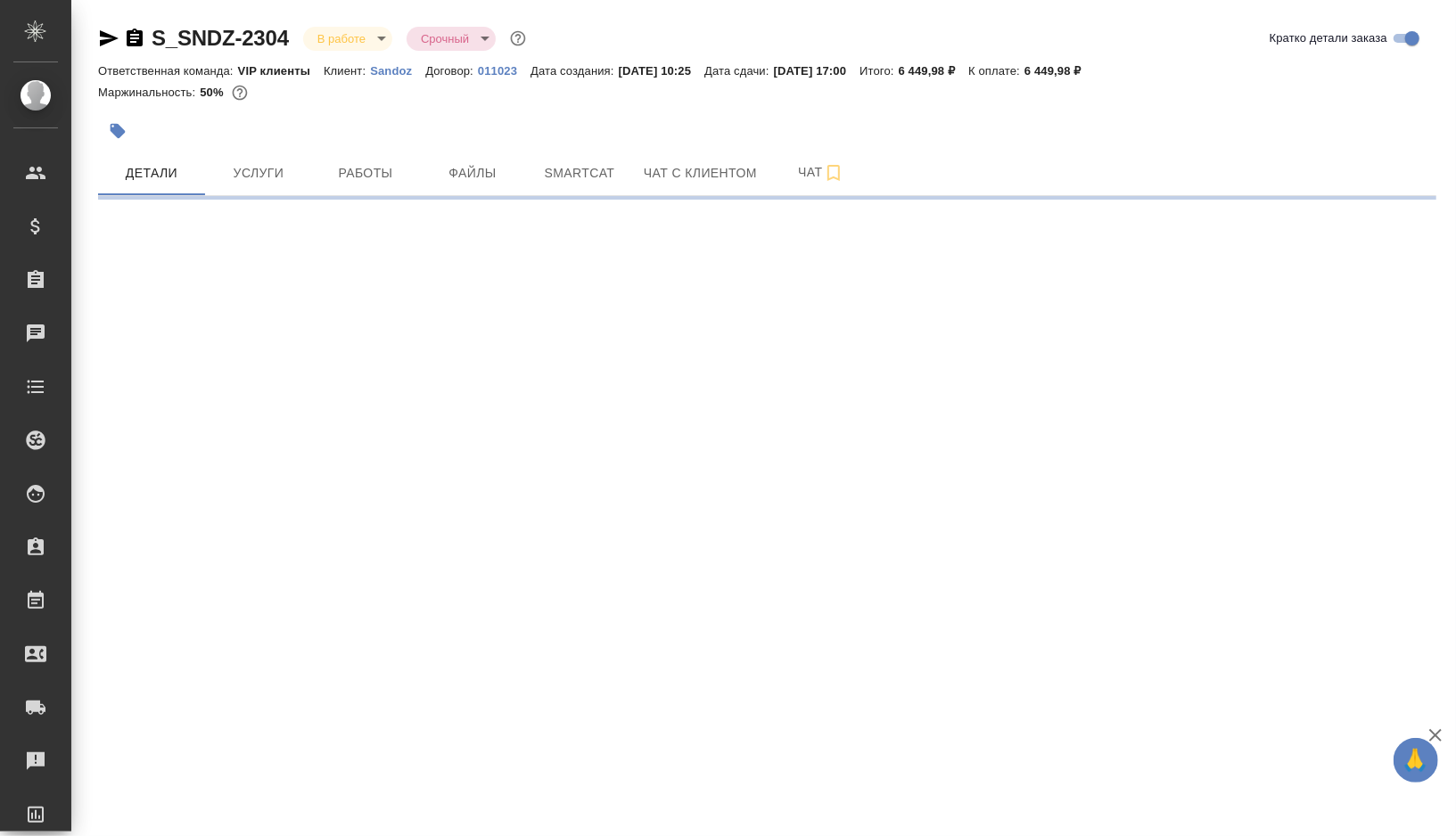
select select "RU"
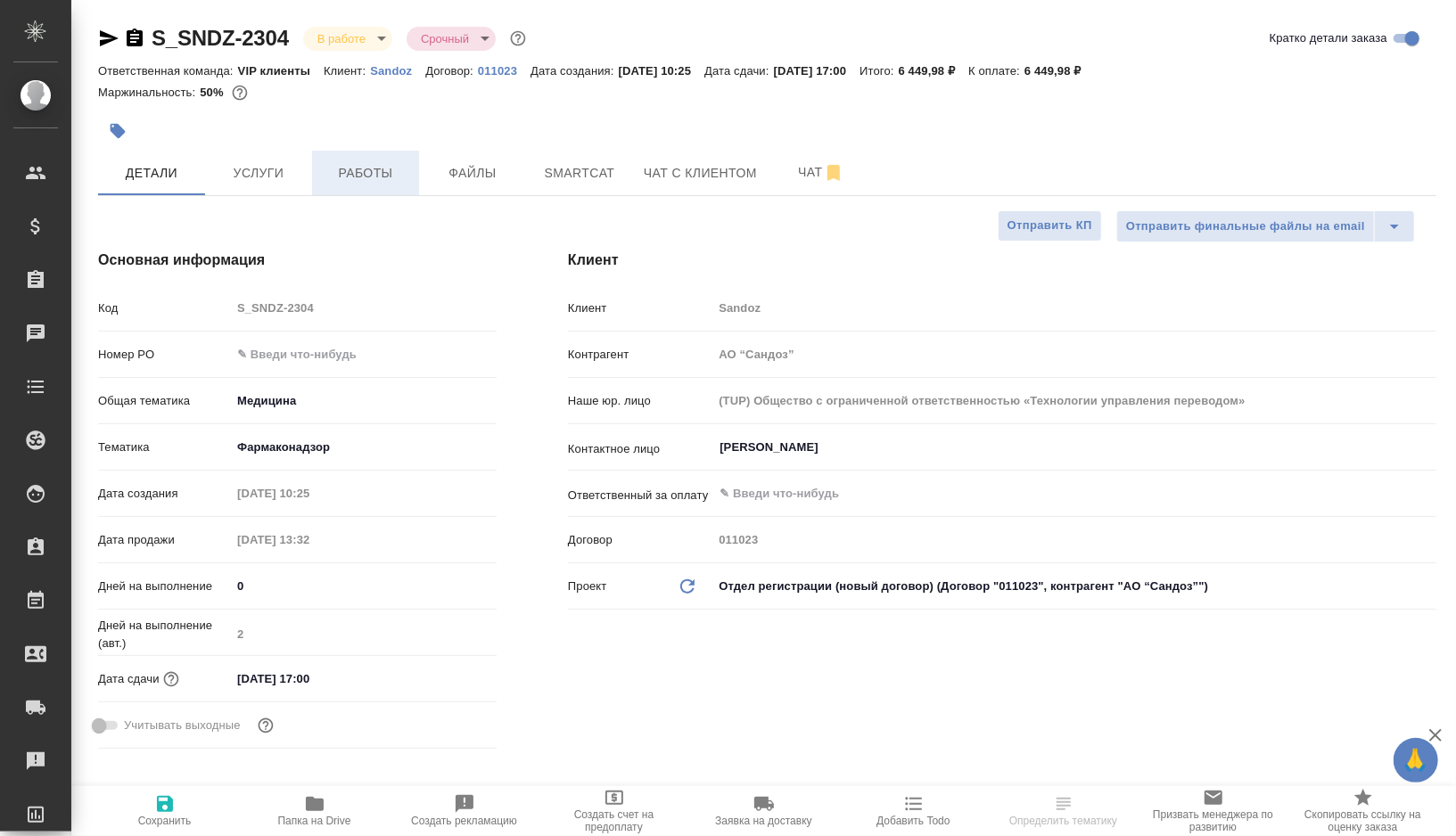
click at [383, 187] on button "Работы" at bounding box center [365, 172] width 107 height 44
type textarea "x"
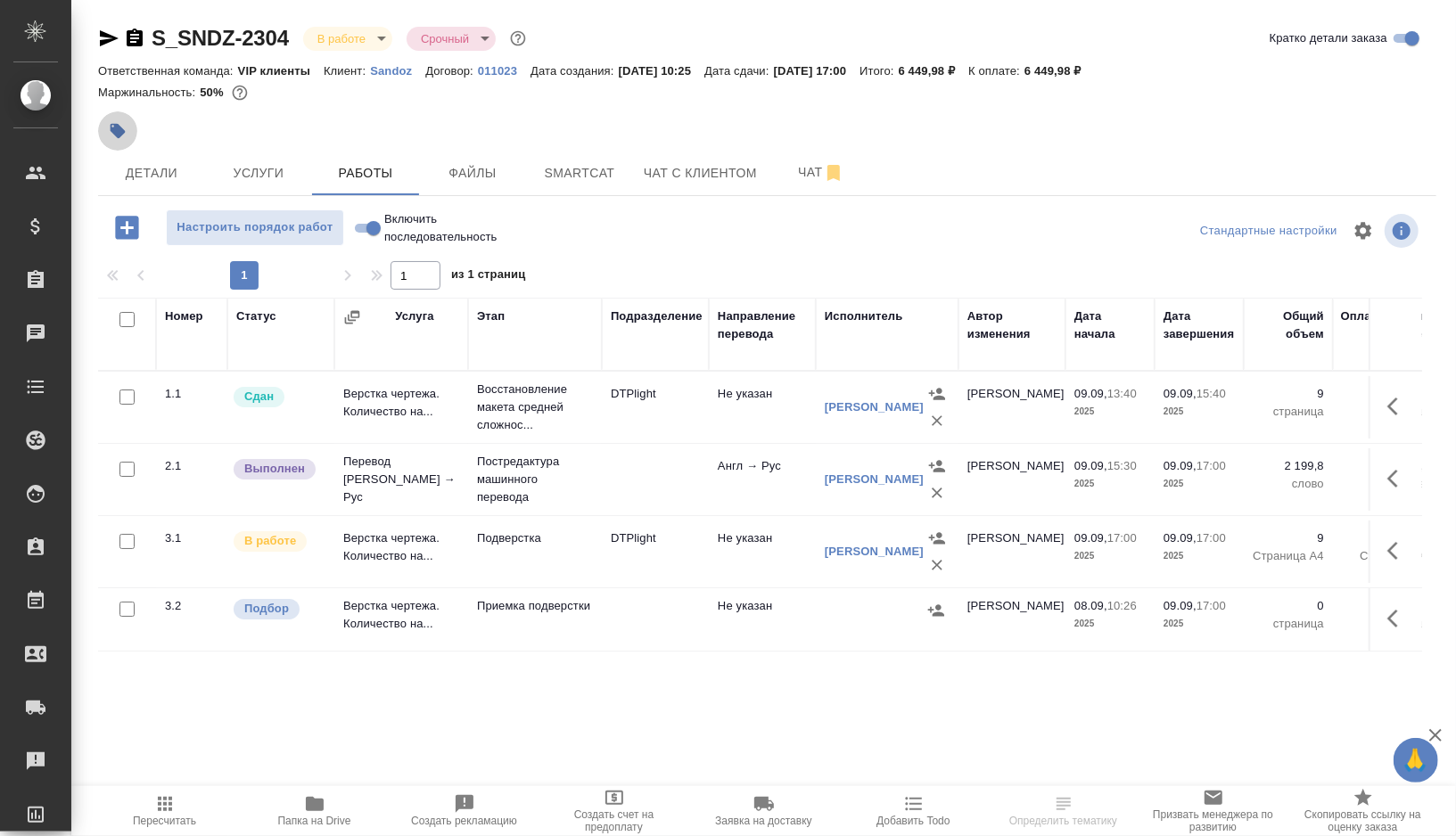
click at [121, 137] on icon "button" at bounding box center [118, 131] width 18 height 18
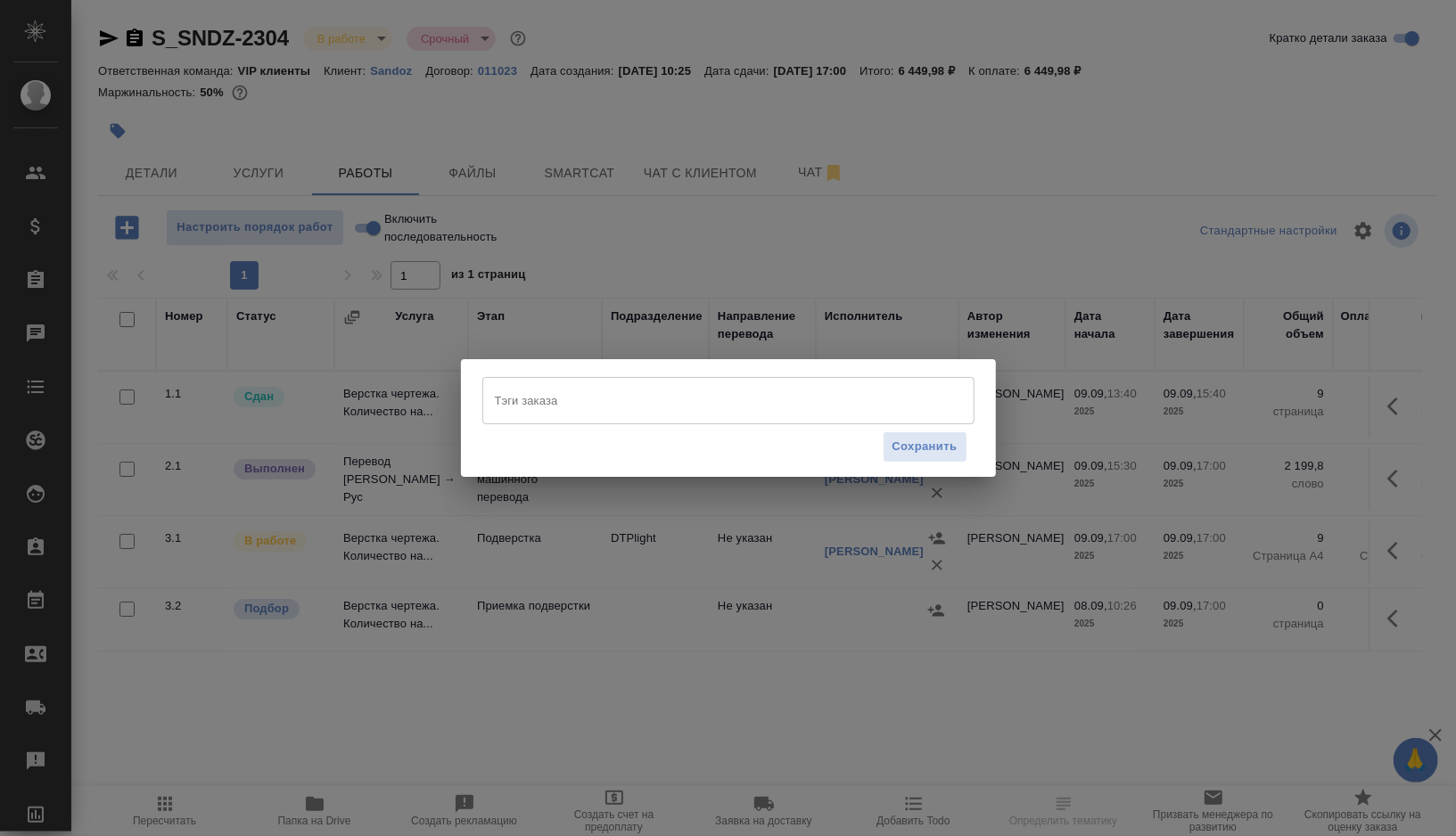
click at [562, 395] on input "Тэги заказа" at bounding box center [712, 400] width 442 height 31
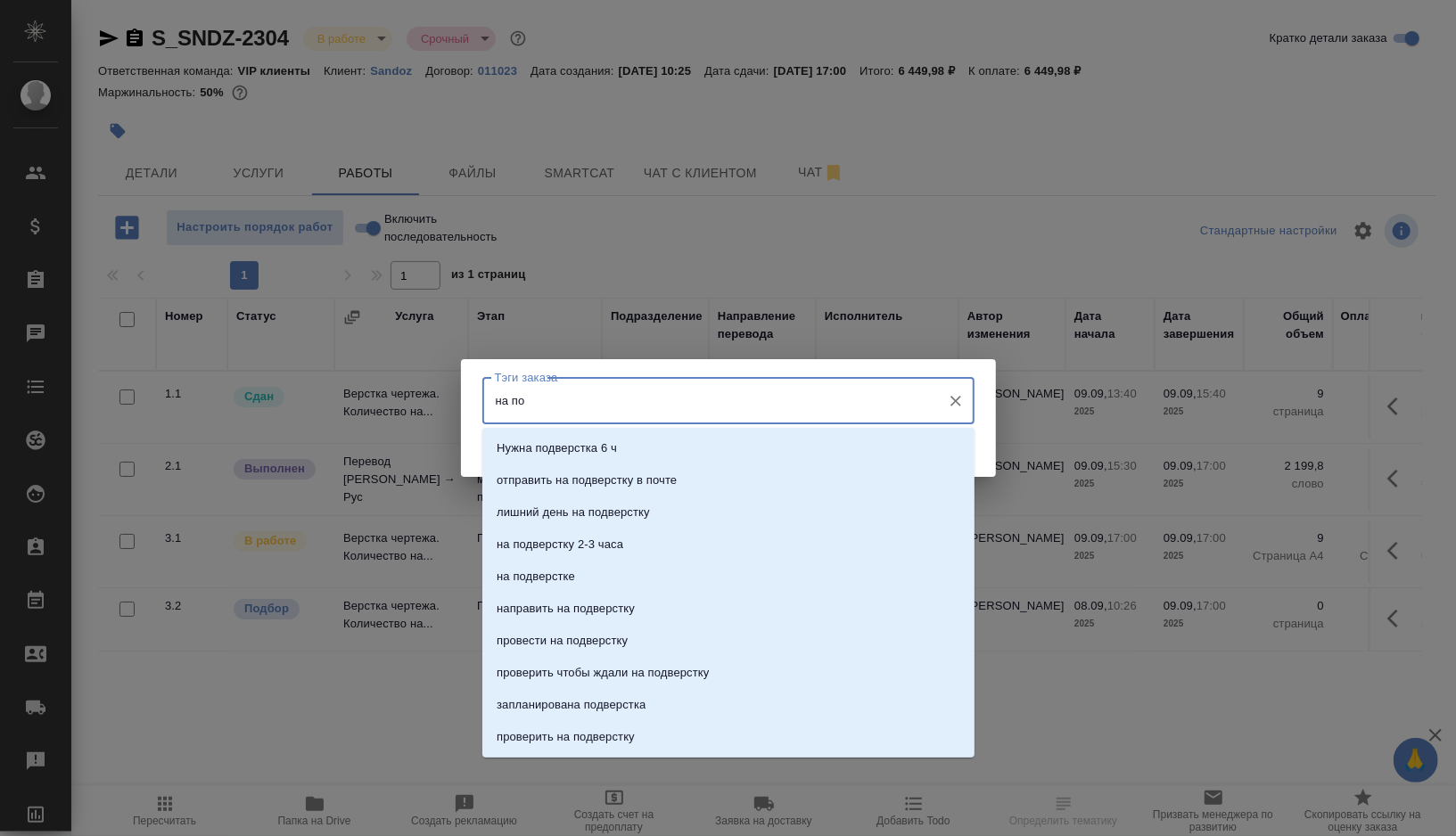
type input "на под"
click at [559, 572] on p "на подверстке" at bounding box center [535, 576] width 78 height 18
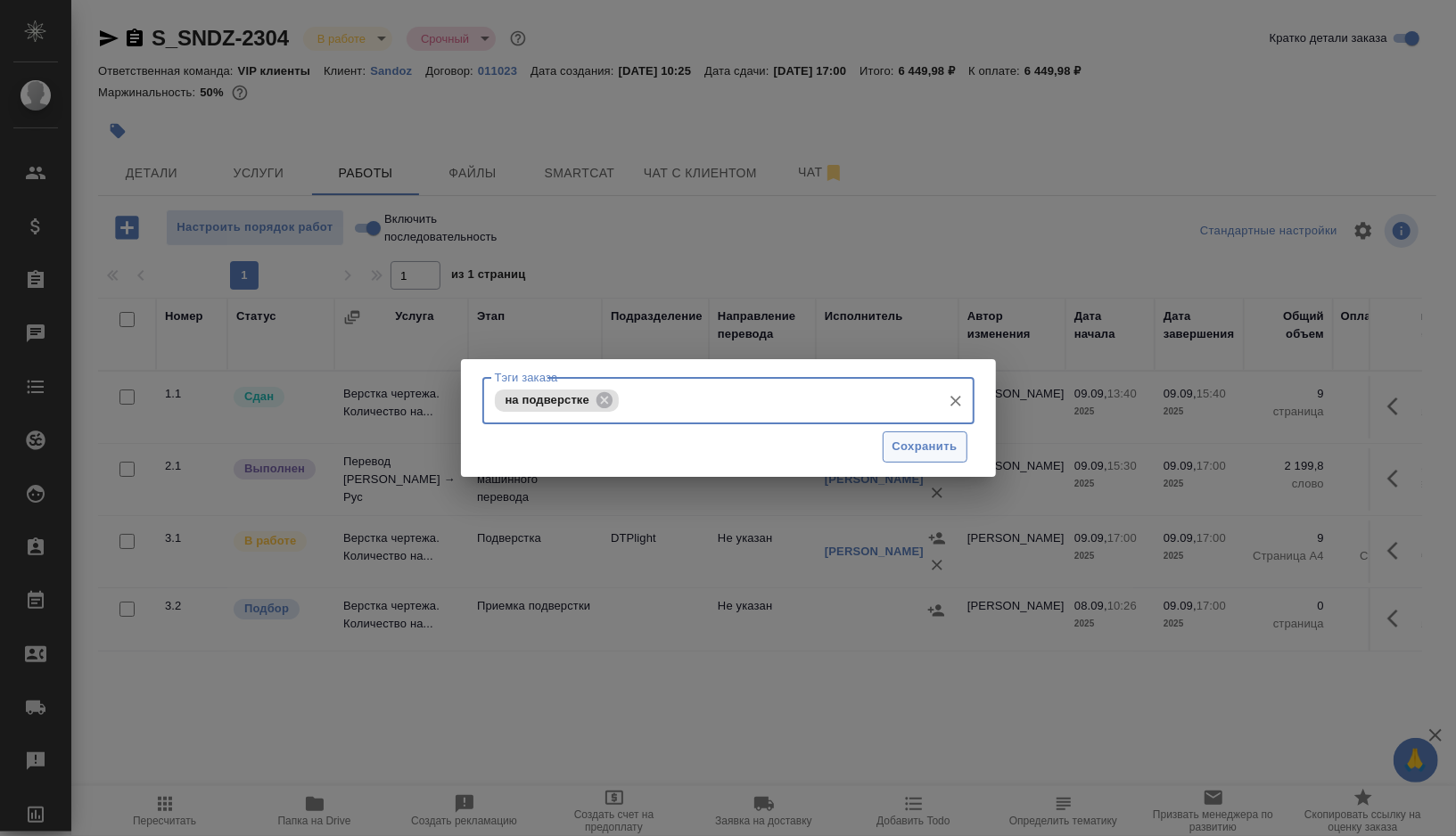
click at [905, 446] on span "Сохранить" at bounding box center [925, 446] width 65 height 21
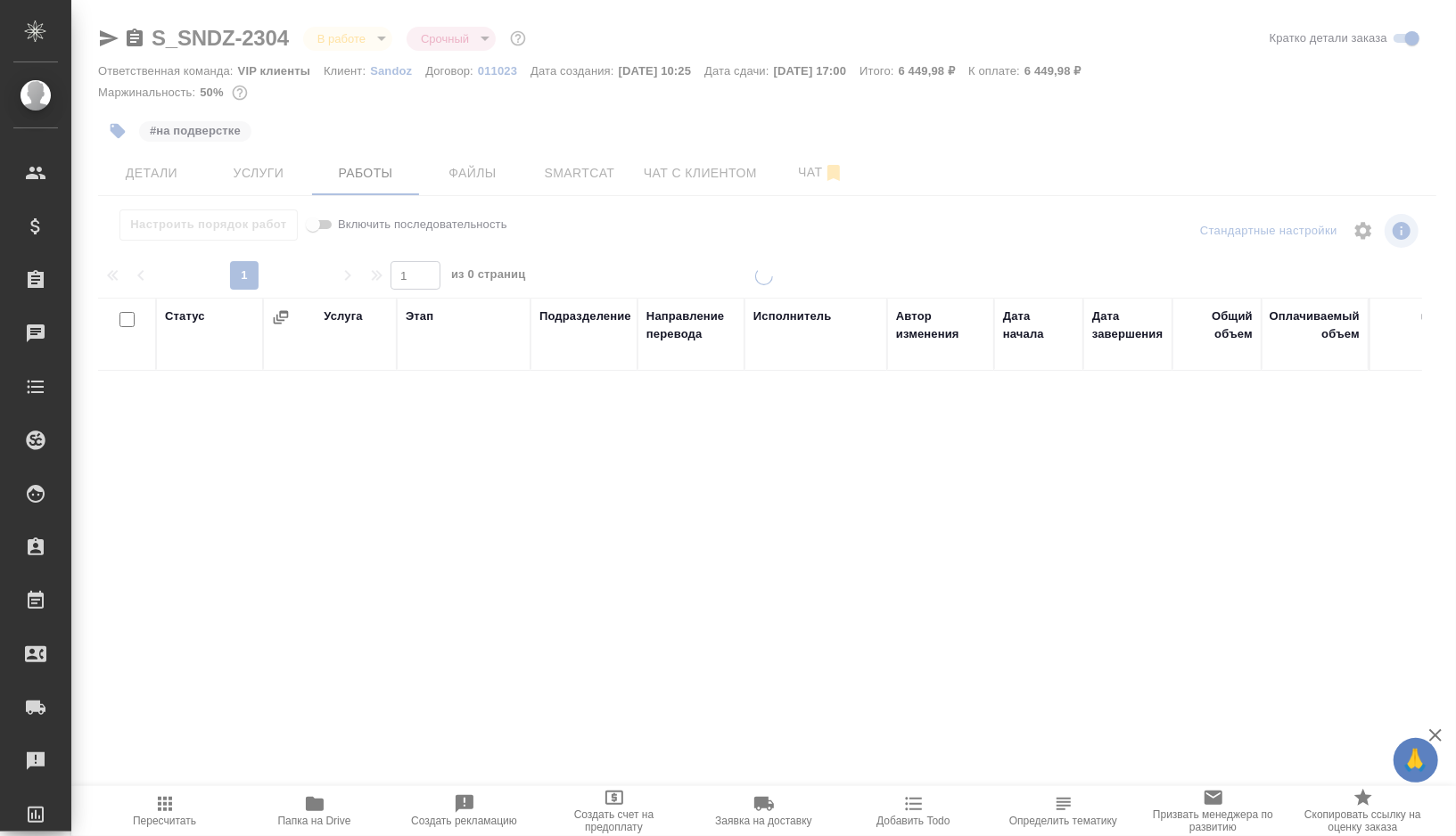
click at [594, 195] on div at bounding box center [763, 390] width 1385 height 780
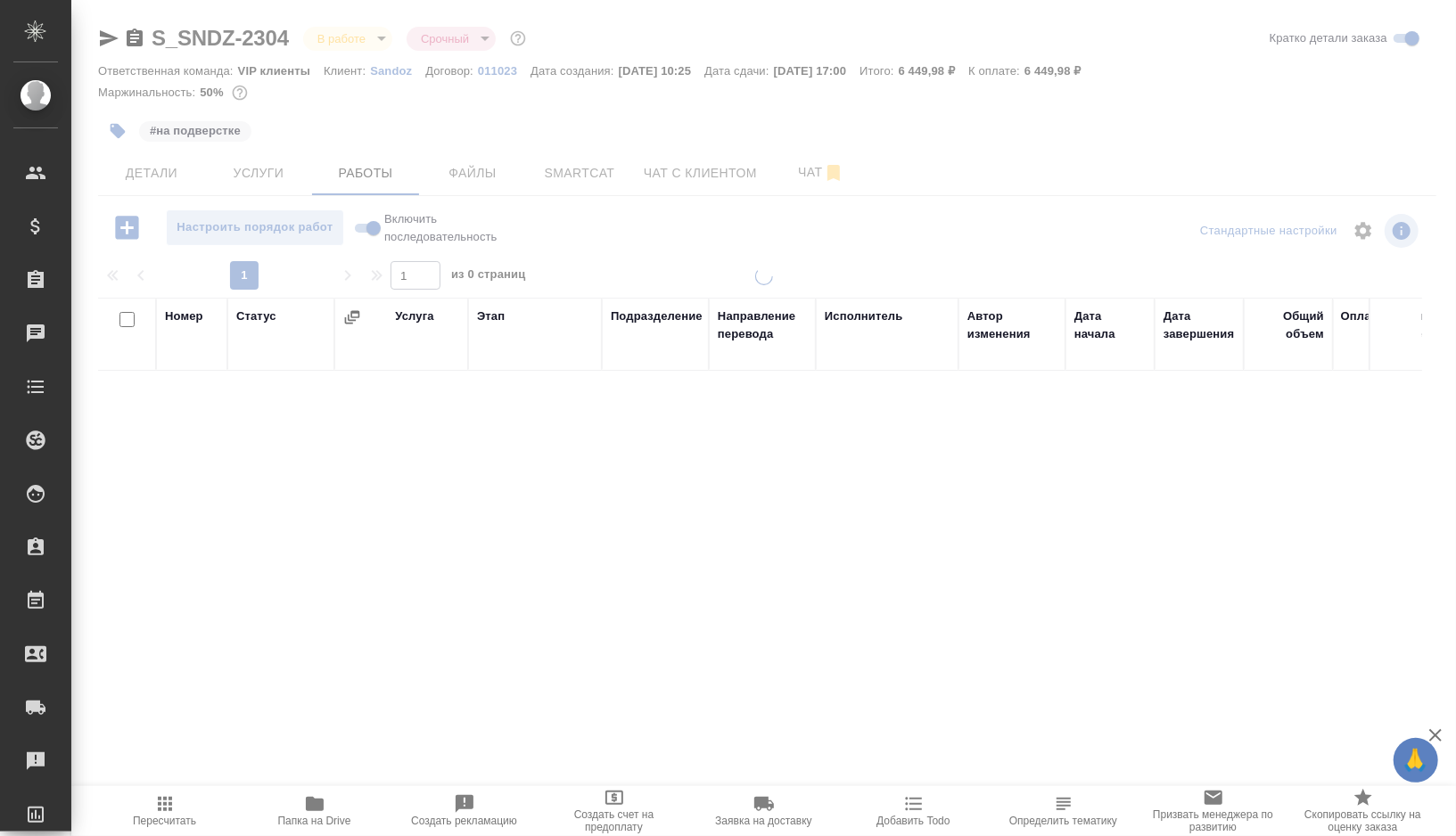
click at [589, 185] on div at bounding box center [763, 390] width 1385 height 780
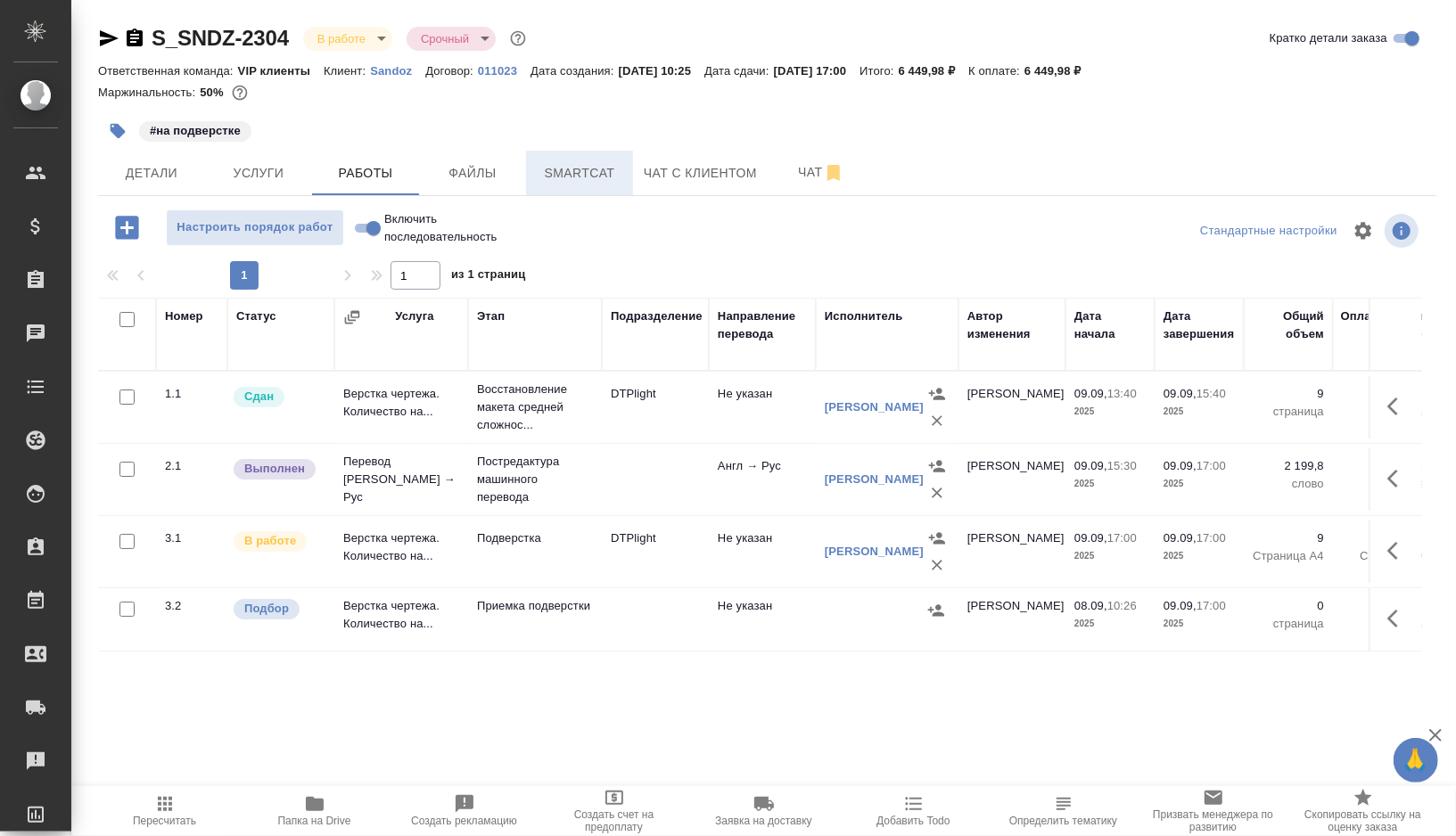
click at [551, 152] on button "Smartcat" at bounding box center [579, 172] width 107 height 44
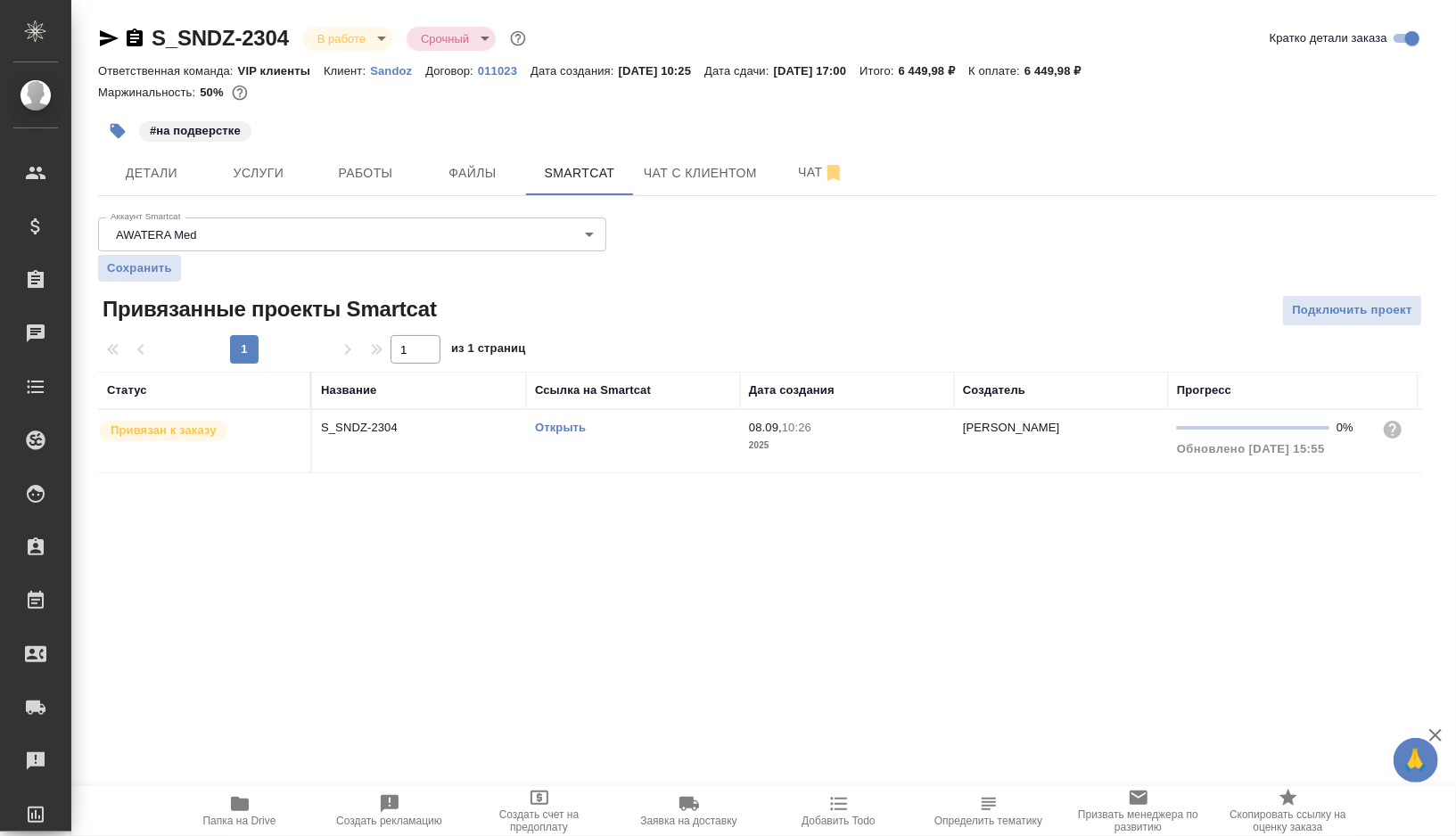
click at [634, 430] on div "Открыть" at bounding box center [632, 427] width 196 height 18
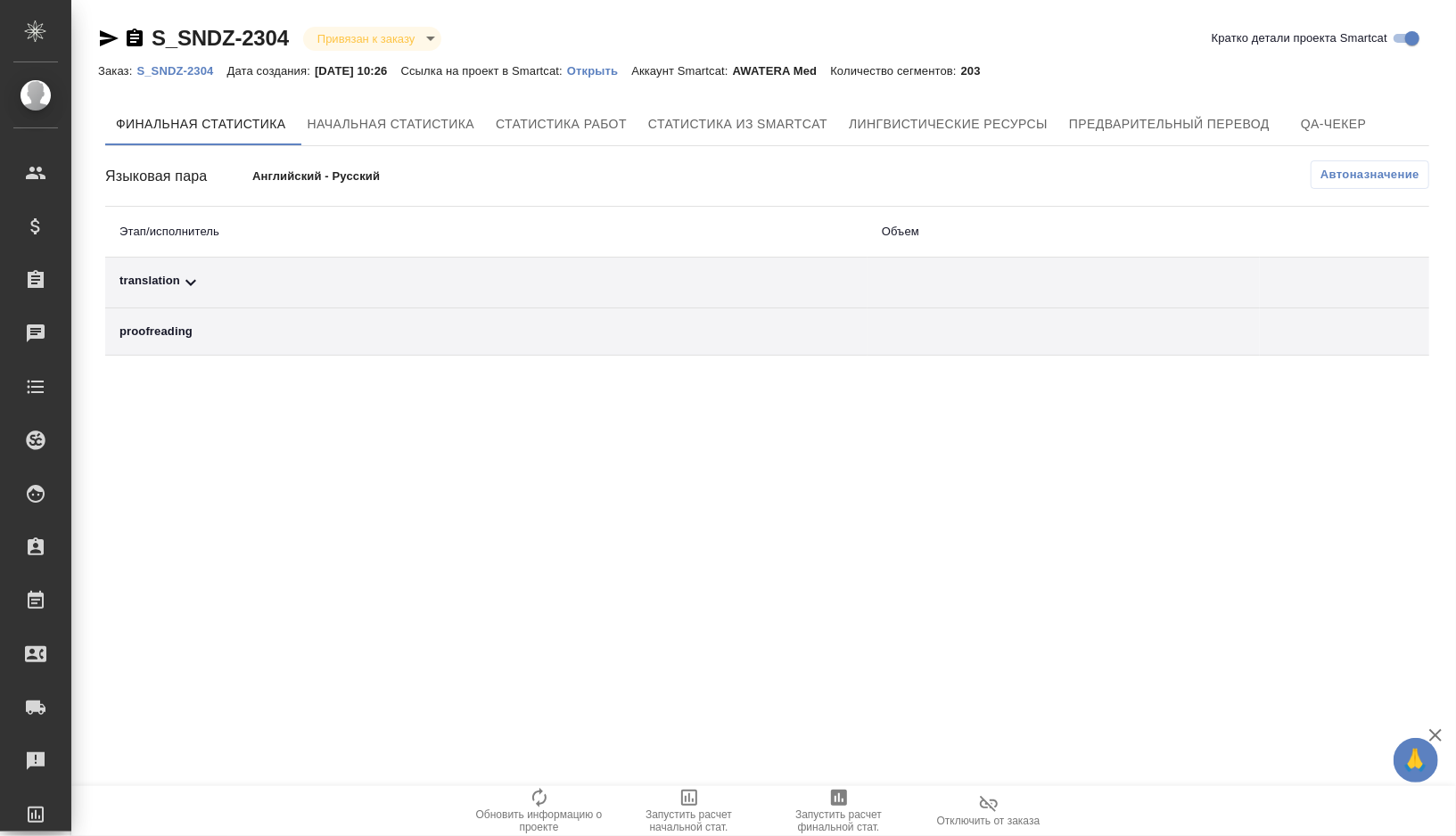
click at [265, 287] on div "translation" at bounding box center [485, 282] width 733 height 22
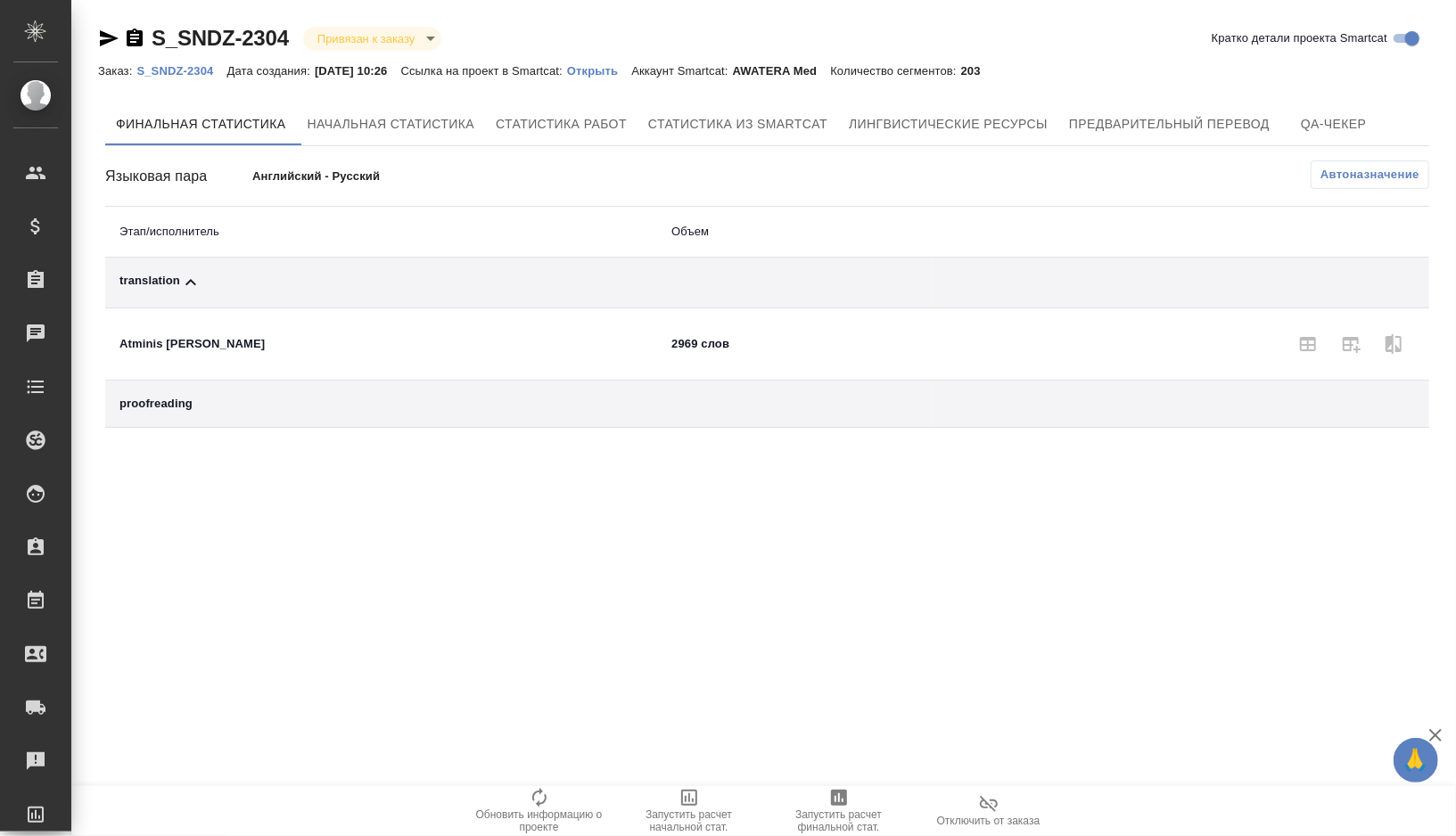
click at [1352, 170] on span "Автоназначение" at bounding box center [1370, 175] width 99 height 18
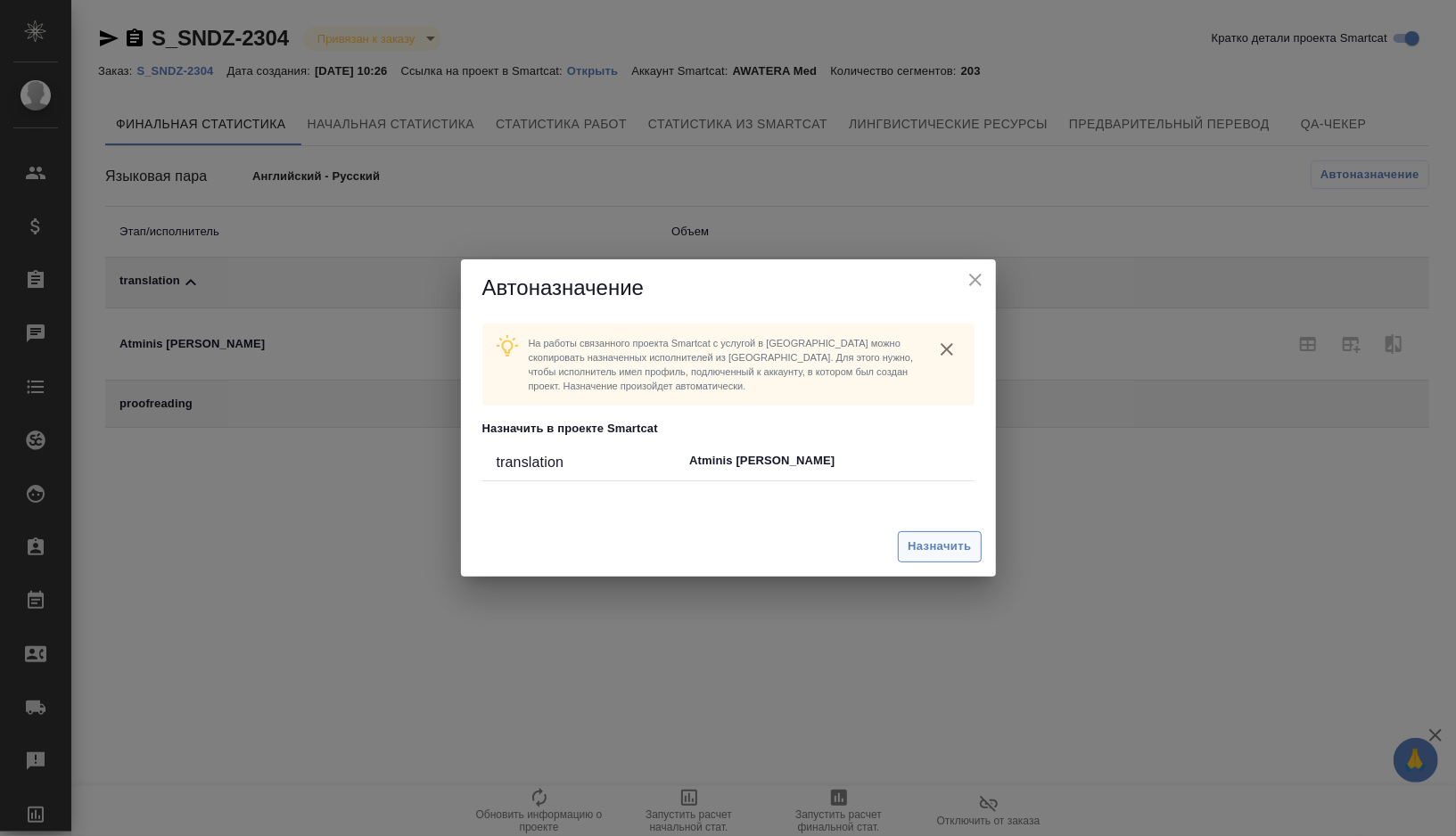
click at [950, 540] on span "Назначить" at bounding box center [939, 547] width 63 height 21
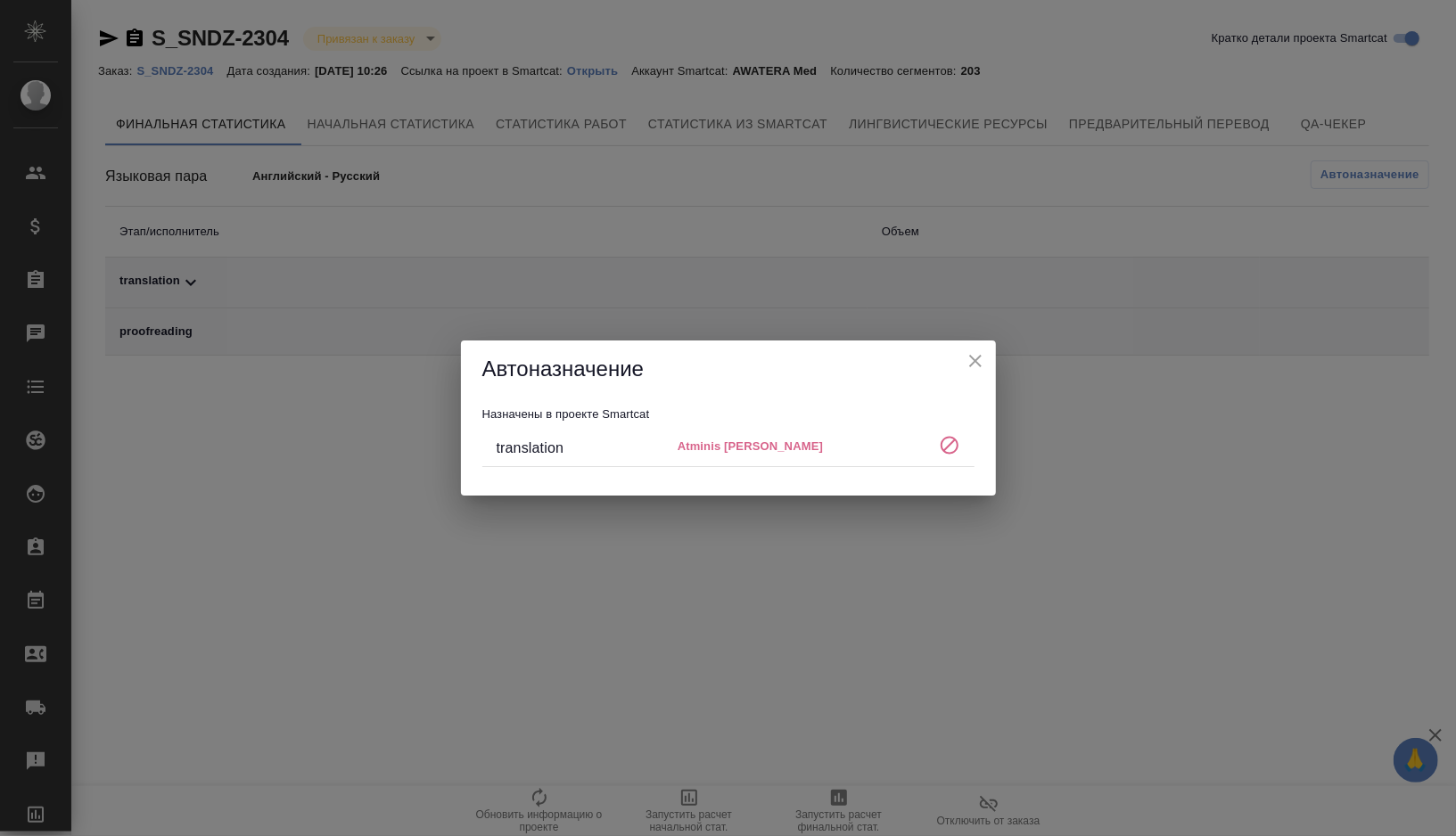
click at [970, 367] on icon "close" at bounding box center [975, 361] width 22 height 22
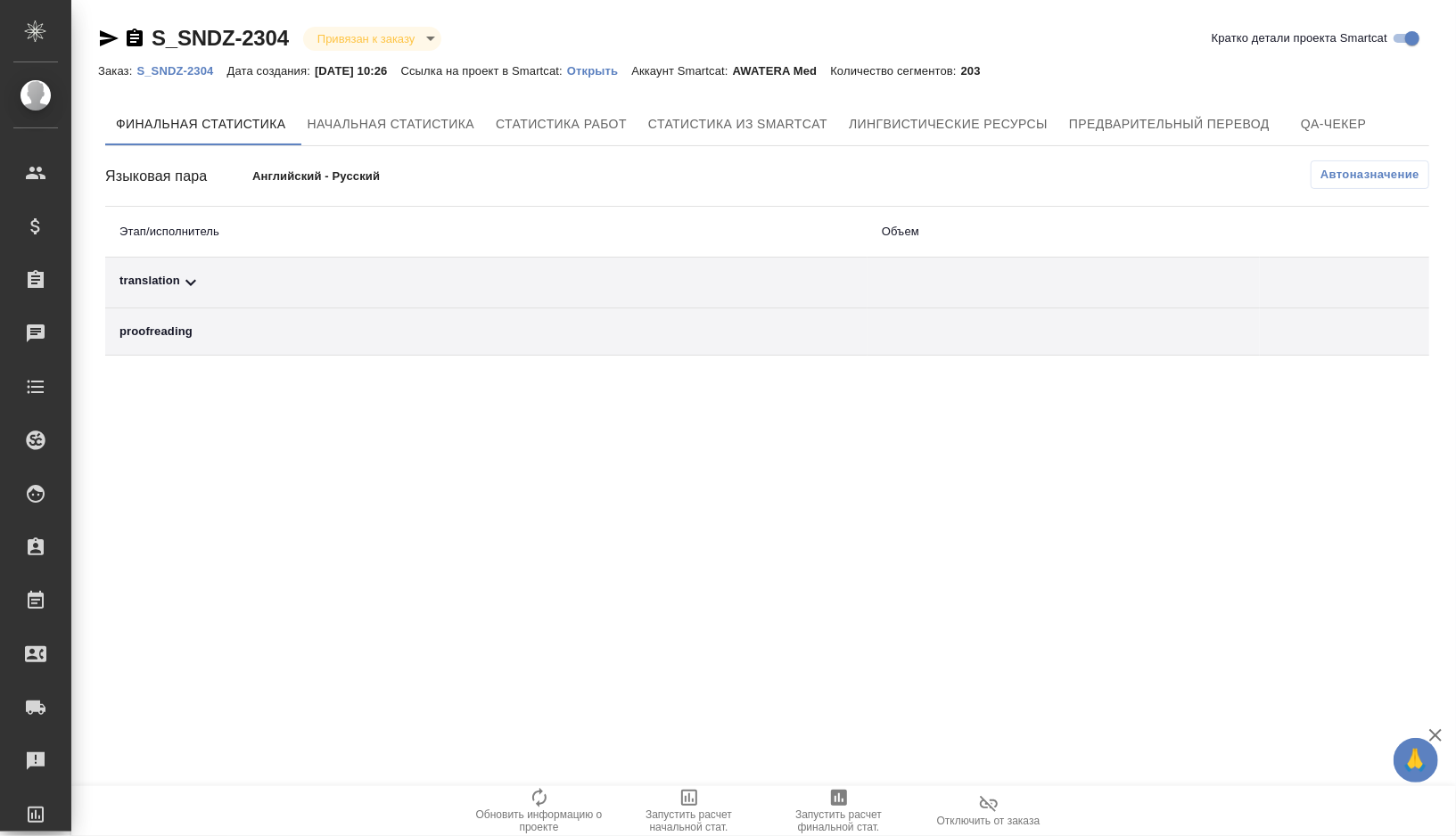
click at [249, 280] on div "translation" at bounding box center [485, 282] width 733 height 22
